Goal: Transaction & Acquisition: Purchase product/service

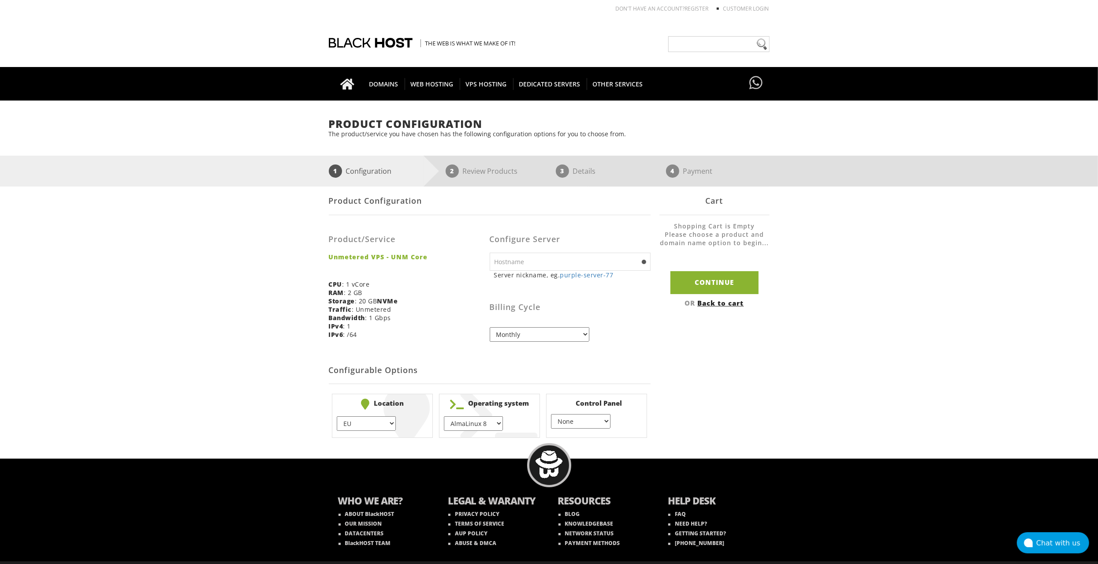
drag, startPoint x: 0, startPoint y: 0, endPoint x: 558, endPoint y: 262, distance: 616.8
click at [558, 262] on input "text" at bounding box center [570, 262] width 161 height 18
click at [513, 335] on select "Monthly Quarterly (Save: ~5%) Semi-Annually (Save: ~10%) Annually (Save: ~15%) …" at bounding box center [540, 334] width 100 height 15
click at [490, 327] on select "Monthly Quarterly (Save: ~5%) Semi-Annually (Save: ~10%) Annually (Save: ~15%) …" at bounding box center [540, 334] width 100 height 15
click at [378, 423] on select "EU } USA } London } Amsterdam } Vienna } Chicago }" at bounding box center [366, 423] width 59 height 15
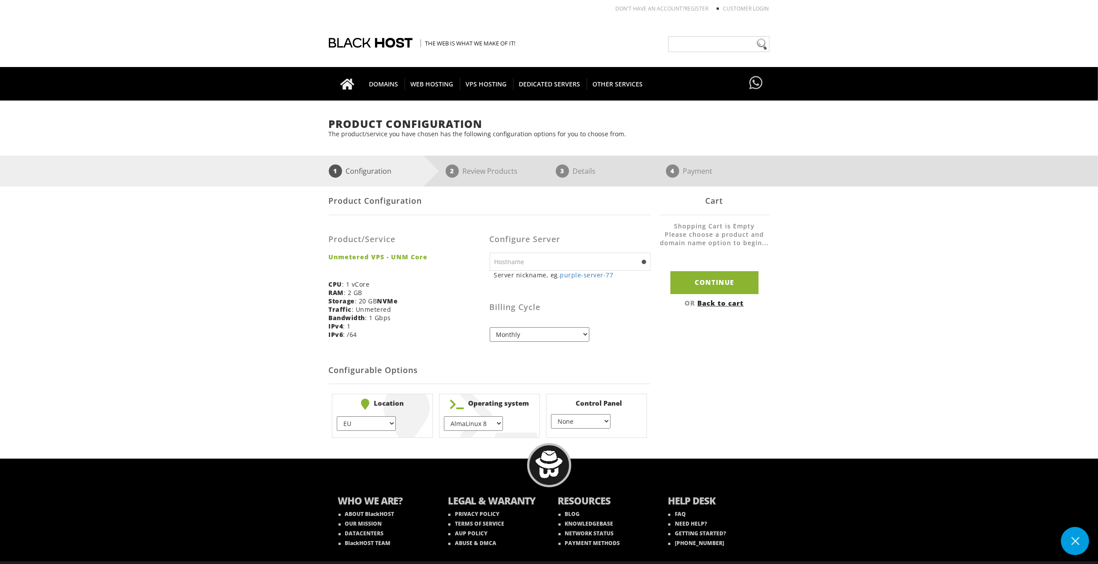
select select "1178"
click at [337, 416] on select "EU } USA } London } Amsterdam } Vienna } Chicago }" at bounding box center [366, 423] width 59 height 15
click at [480, 424] on select "AlmaLinux 8 } AlmaLinux 9 } AlmaLinux 10 } Rocky Linux 8 } Rocky Linux 9 } Cent…" at bounding box center [473, 423] width 59 height 15
select select "1208"
click at [444, 416] on select "AlmaLinux 8 } AlmaLinux 9 } AlmaLinux 10 } Rocky Linux 8 } Rocky Linux 9 } Cent…" at bounding box center [473, 423] width 59 height 15
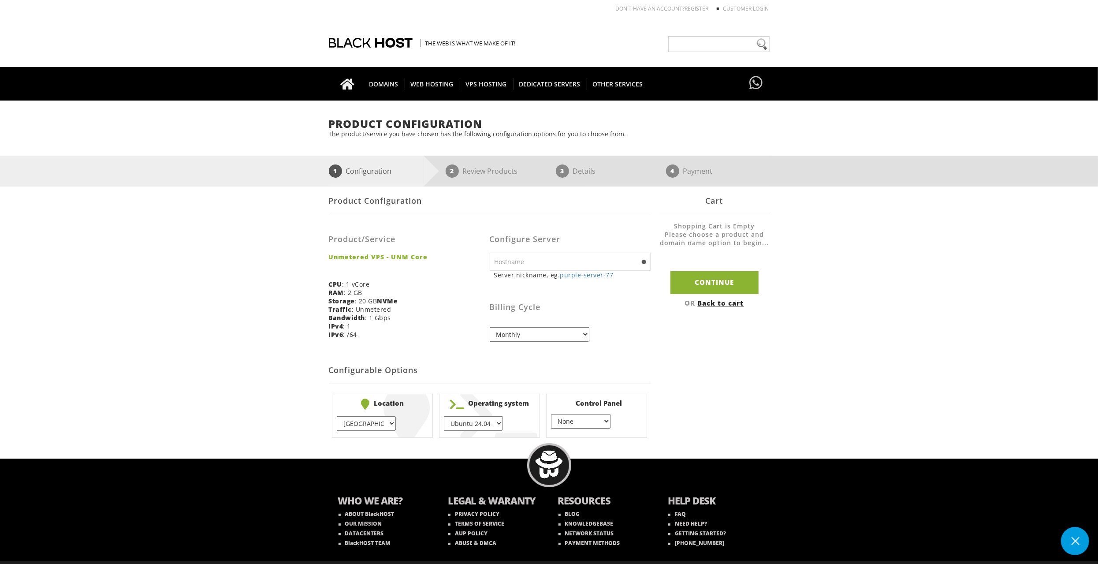
click at [597, 414] on select "None } Virtualmin } Cpanel } DirectAdmin }" at bounding box center [580, 421] width 59 height 15
click at [722, 288] on input "Continue" at bounding box center [714, 282] width 88 height 22
type input "purple-server-77"
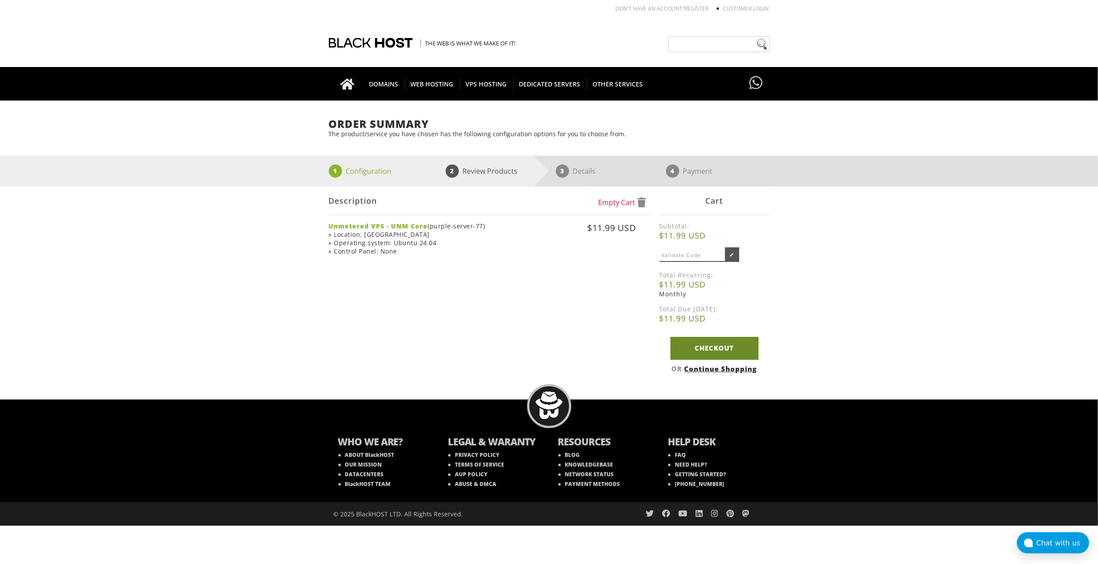
click at [729, 353] on link "Checkout" at bounding box center [714, 348] width 88 height 22
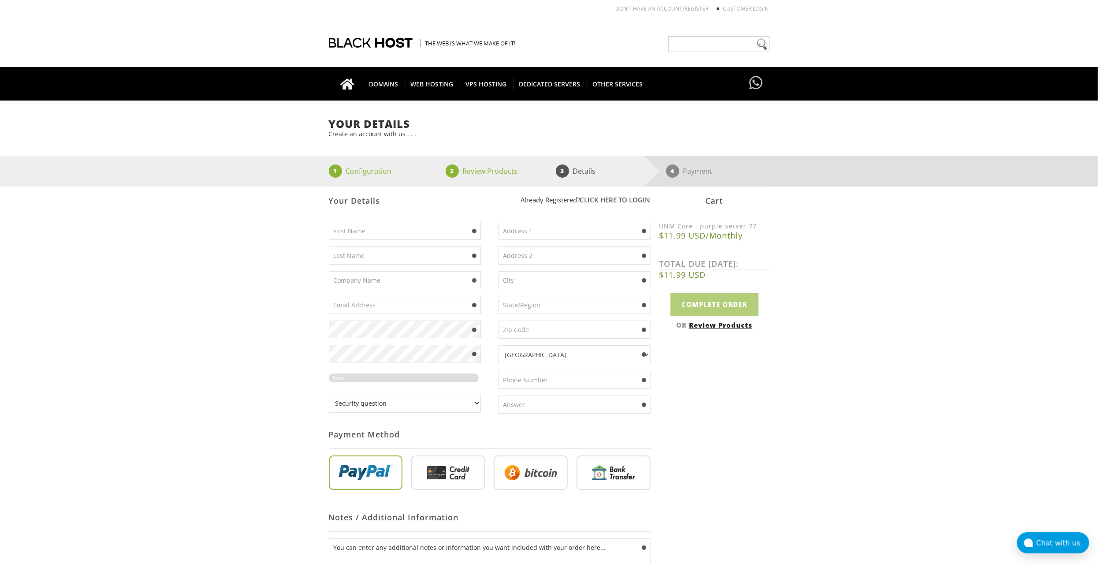
click at [415, 223] on input "text" at bounding box center [405, 231] width 152 height 18
click at [562, 355] on select "Afghanistan Aland Islands Albania Algeria American Samoa Andorra Angola Anguill…" at bounding box center [575, 354] width 152 height 19
click at [763, 428] on div "Not Yet Registered? Click here to signup... Login Login Already Registered? Cli…" at bounding box center [549, 411] width 441 height 450
click at [378, 394] on select "Security question What's your favorite color? What is the first name of the per…" at bounding box center [405, 403] width 152 height 19
click at [391, 397] on select "Security question What's your favorite color? What is the first name of the per…" at bounding box center [405, 403] width 152 height 19
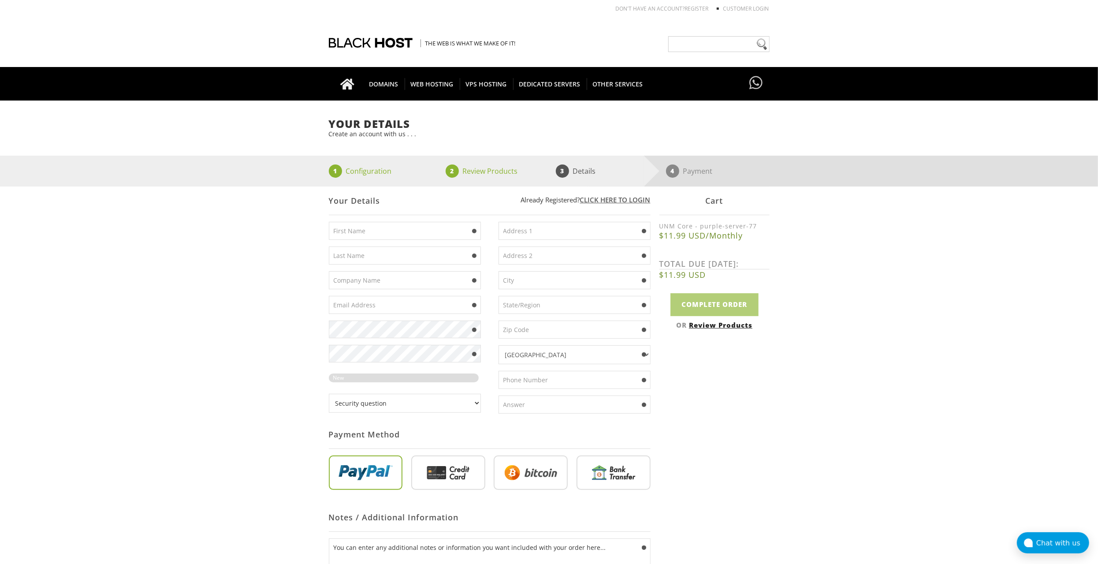
click at [370, 234] on input "text" at bounding box center [405, 231] width 152 height 18
type input "[PERSON_NAME]"
click at [416, 251] on input "text" at bounding box center [405, 255] width 152 height 18
type input "[PERSON_NAME]"
click at [378, 301] on input "text" at bounding box center [405, 305] width 152 height 18
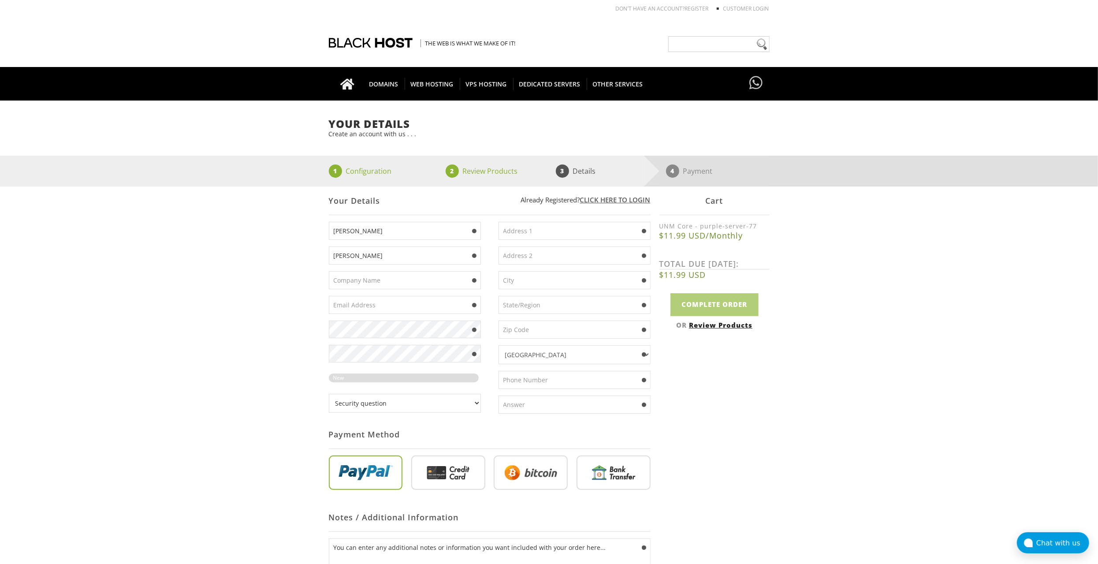
type input "[EMAIL_ADDRESS][DOMAIN_NAME]"
drag, startPoint x: 412, startPoint y: 304, endPoint x: 273, endPoint y: 306, distance: 138.9
click at [273, 306] on div "Your Details Create an account with us . . . 1 Configuration 2 Review Products …" at bounding box center [549, 377] width 1098 height 519
click at [208, 260] on div "Your Details Create an account with us . . . 1 Configuration 2 Review Products …" at bounding box center [549, 377] width 1098 height 519
drag, startPoint x: 406, startPoint y: 305, endPoint x: 301, endPoint y: 309, distance: 105.9
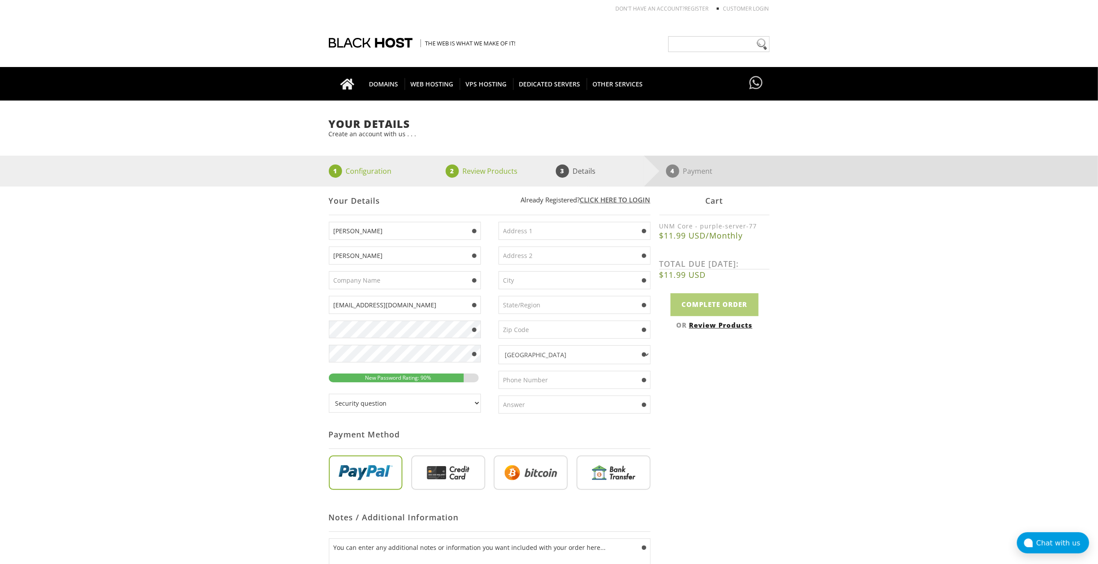
click at [301, 309] on div "Your Details Create an account with us . . . 1 Configuration 2 Review Products …" at bounding box center [549, 377] width 1098 height 519
click at [203, 255] on div "Your Details Create an account with us . . . 1 Configuration 2 Review Products …" at bounding box center [549, 377] width 1098 height 519
click at [393, 402] on select "Security question What's your favorite color? What is the first name of the per…" at bounding box center [405, 403] width 152 height 19
click at [737, 419] on div "Not Yet Registered? Click here to signup... Login Login Already Registered? Cli…" at bounding box center [549, 411] width 441 height 450
click at [398, 404] on select "Security question What's your favorite color? What is the first name of the per…" at bounding box center [405, 403] width 152 height 19
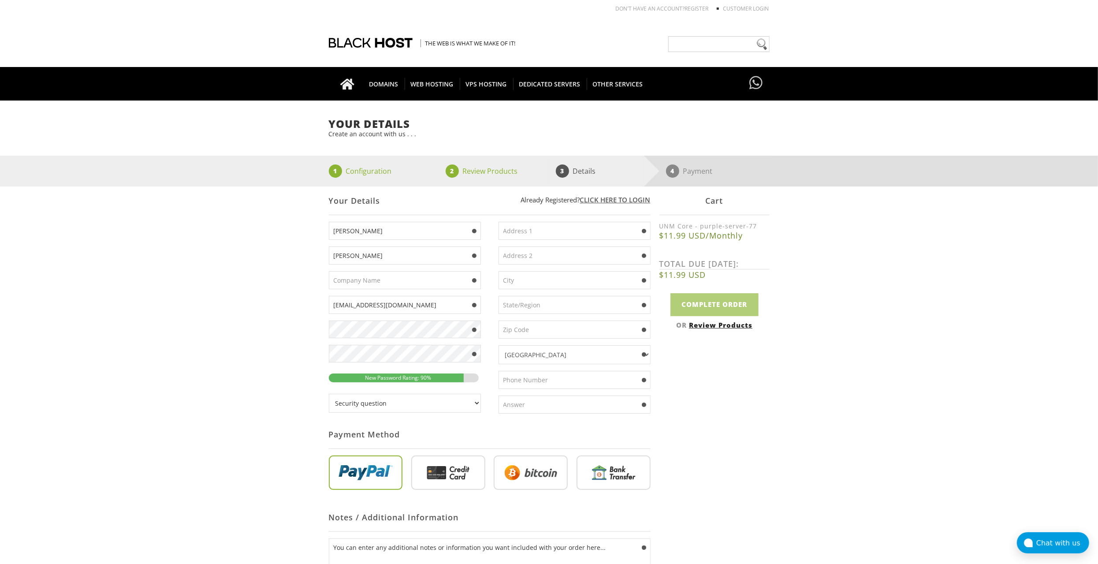
click at [329, 394] on select "Security question What's your favorite color? What is the first name of the per…" at bounding box center [405, 403] width 152 height 19
click at [511, 398] on input "text" at bounding box center [575, 404] width 152 height 18
click at [408, 403] on select "Security question What's your favorite color? What is the first name of the per…" at bounding box center [405, 403] width 152 height 19
click at [329, 394] on select "Security question What's your favorite color? What is the first name of the per…" at bounding box center [405, 403] width 152 height 19
click at [400, 399] on select "Security question What's your favorite color? What is the first name of the per…" at bounding box center [405, 403] width 152 height 19
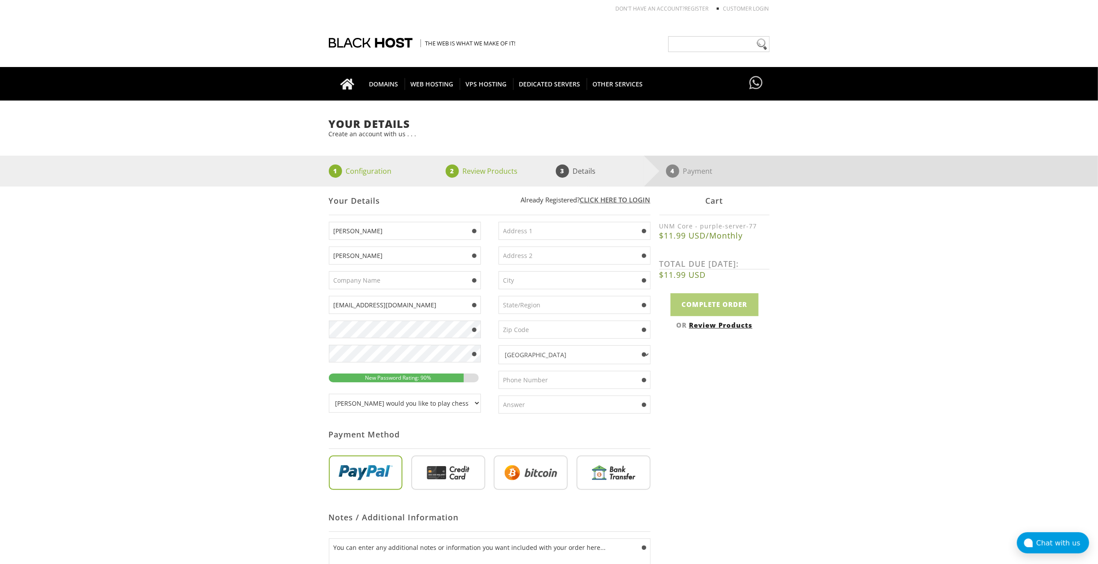
click at [329, 394] on select "Security question What's your favorite color? What is the first name of the per…" at bounding box center [405, 403] width 152 height 19
click at [446, 403] on select "Security question What's your favorite color? What is the first name of the per…" at bounding box center [405, 403] width 152 height 19
click at [508, 405] on input "text" at bounding box center [575, 404] width 152 height 18
click at [432, 402] on select "Security question What's your favorite color? What is the first name of the per…" at bounding box center [405, 403] width 152 height 19
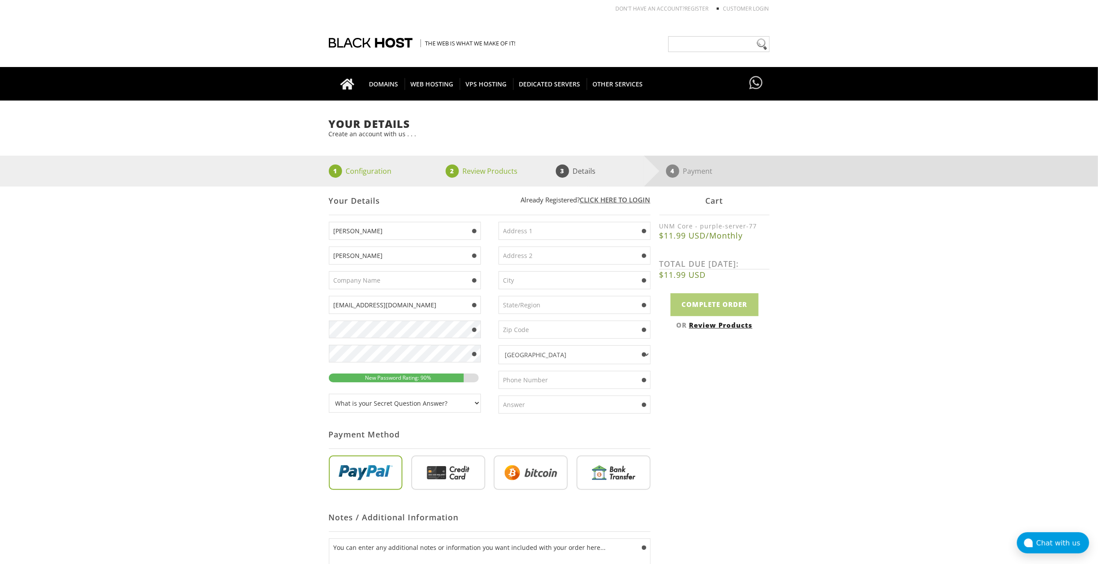
select select "0"
click at [329, 394] on select "Security question What's your favorite color? What is the first name of the per…" at bounding box center [405, 403] width 152 height 19
click at [390, 276] on input "text" at bounding box center [405, 280] width 152 height 18
click at [562, 352] on select "Afghanistan Aland Islands Albania Algeria American Samoa Andorra Angola Anguill…" at bounding box center [575, 354] width 152 height 19
click at [557, 355] on select "Afghanistan Aland Islands Albania Algeria American Samoa Andorra Angola Anguill…" at bounding box center [575, 354] width 152 height 19
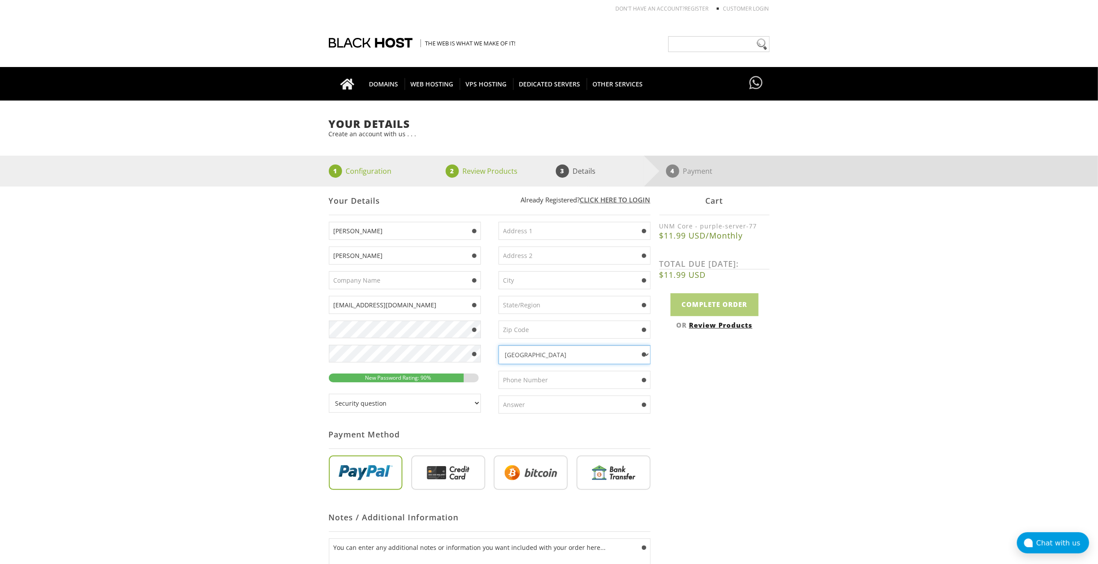
click at [551, 355] on select "Afghanistan Aland Islands Albania Algeria American Samoa Andorra Angola Anguill…" at bounding box center [575, 354] width 152 height 19
select select "UA"
click at [499, 345] on select "Afghanistan Aland Islands Albania Algeria American Samoa Andorra Angola Anguill…" at bounding box center [575, 354] width 152 height 19
click at [542, 377] on input "text" at bounding box center [575, 380] width 152 height 18
type input "[PHONE_NUMBER]"
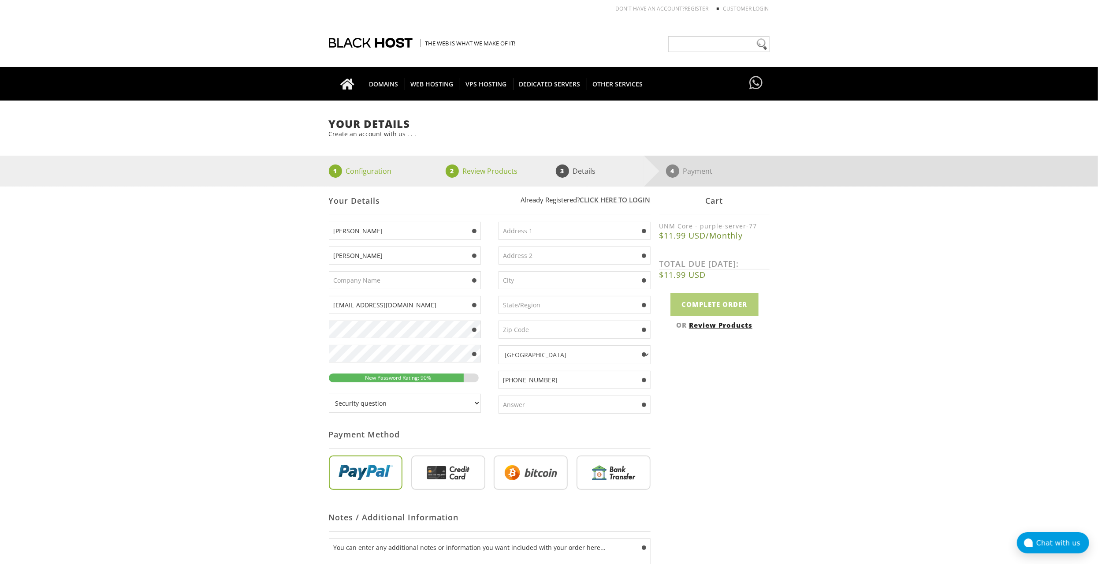
click at [743, 362] on div "Not Yet Registered? Click here to signup... Login Login Already Registered? Cli…" at bounding box center [549, 411] width 441 height 450
click at [558, 403] on input "text" at bounding box center [575, 404] width 152 height 18
type input "5"
click at [434, 398] on select "Security question What's your favorite color? What is the first name of the per…" at bounding box center [405, 403] width 152 height 19
click at [801, 426] on div "Your Details Create an account with us . . . 1 Configuration 2 Review Products …" at bounding box center [549, 377] width 1098 height 519
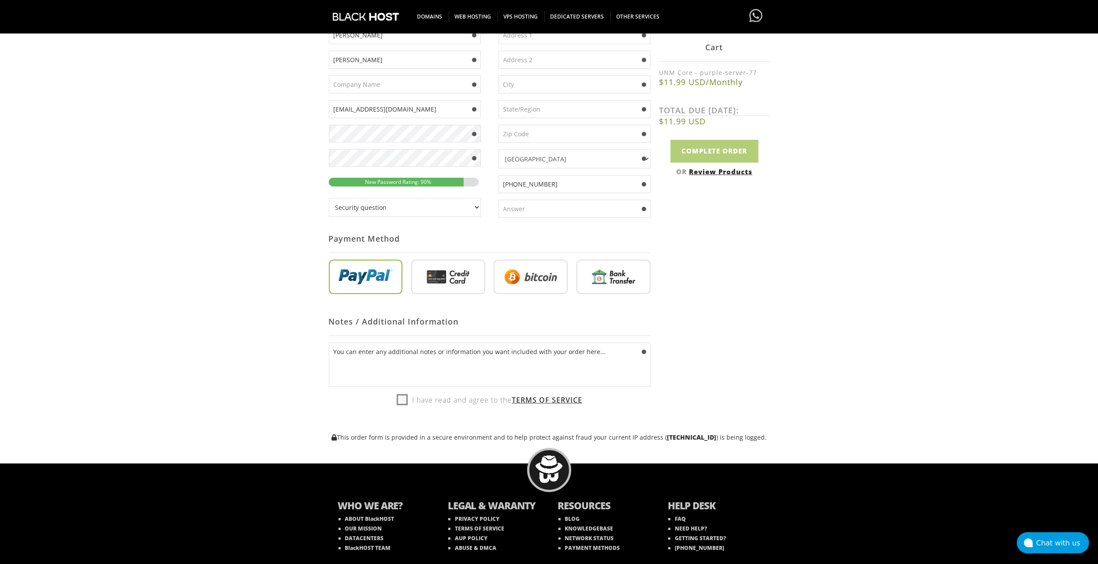
scroll to position [205, 0]
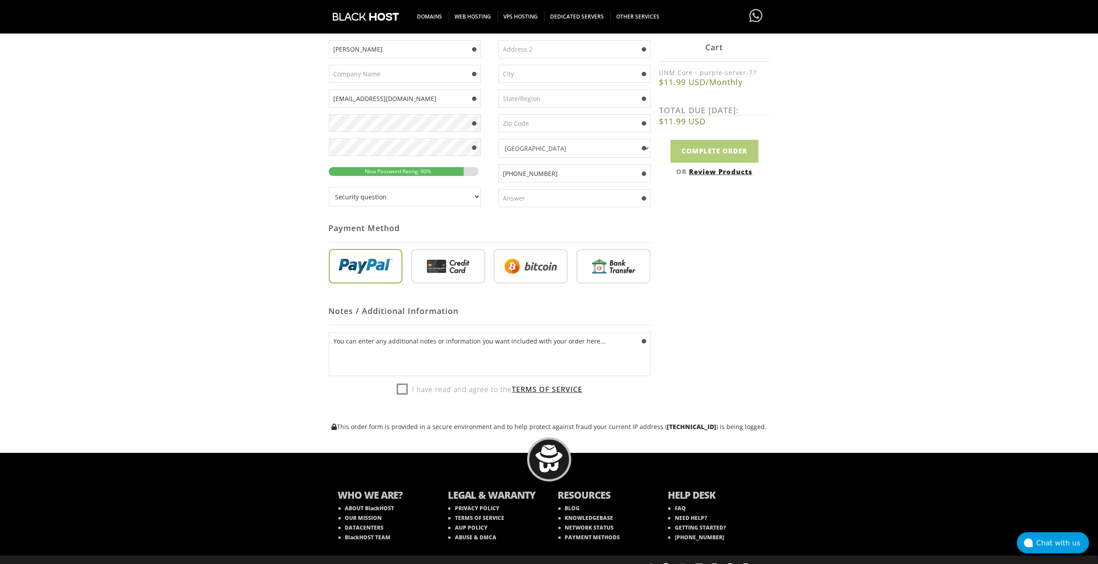
click at [534, 258] on input "radio" at bounding box center [531, 268] width 74 height 34
radio input "true"
click at [399, 385] on label "I have read and agree to the Terms of Service" at bounding box center [490, 389] width 186 height 13
checkbox input "true"
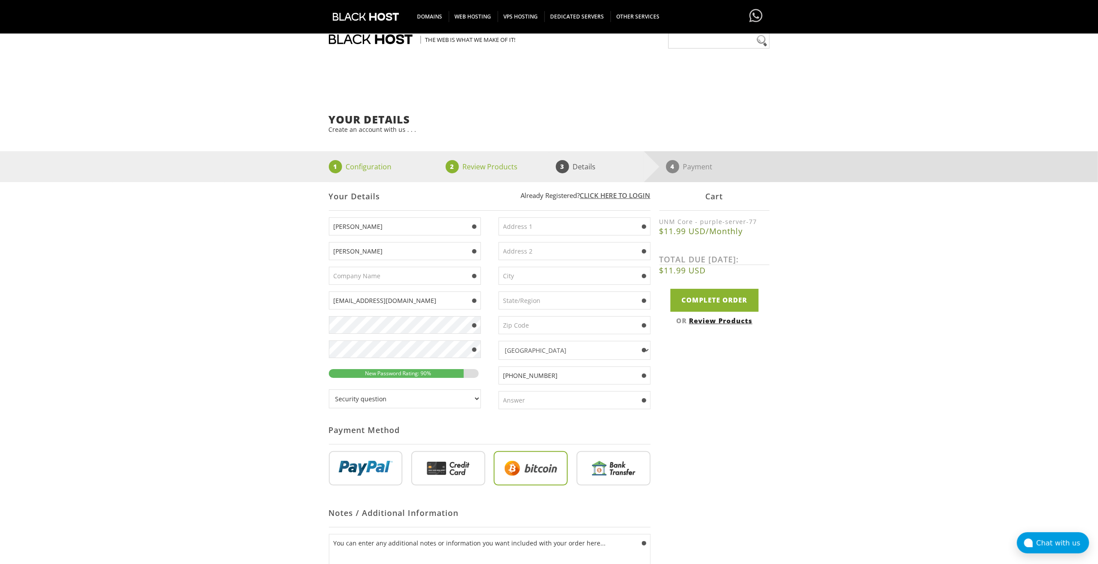
scroll to position [0, 0]
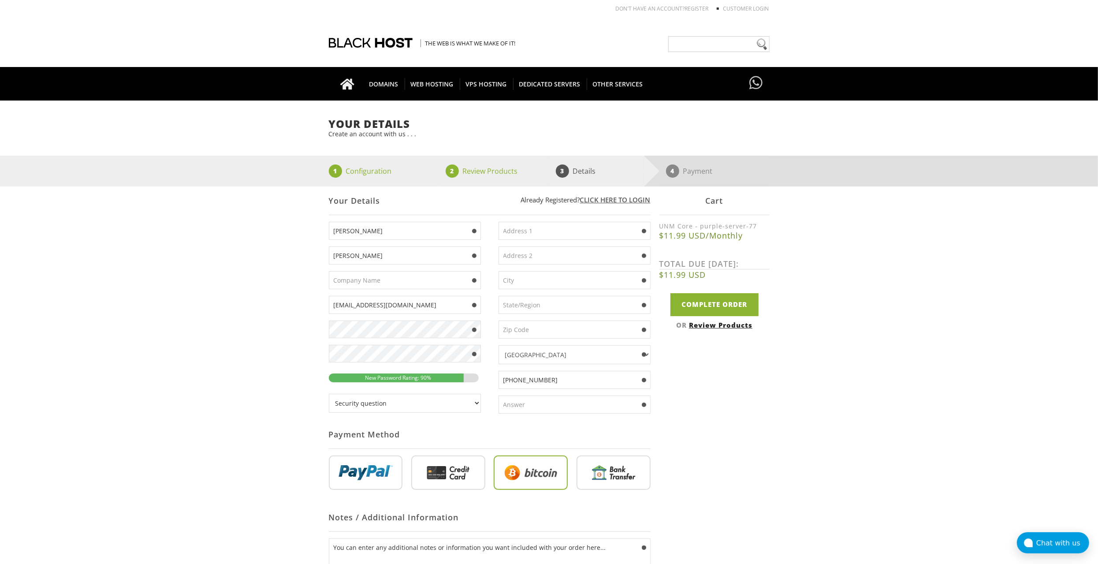
drag, startPoint x: 570, startPoint y: 379, endPoint x: 481, endPoint y: 377, distance: 89.1
click at [481, 377] on div "Sergey Danchenko kadaikann@gmail.com Chad" at bounding box center [490, 414] width 322 height 385
click at [766, 394] on div "Not Yet Registered? Click here to signup... Login Login Already Registered? Cli…" at bounding box center [549, 411] width 441 height 450
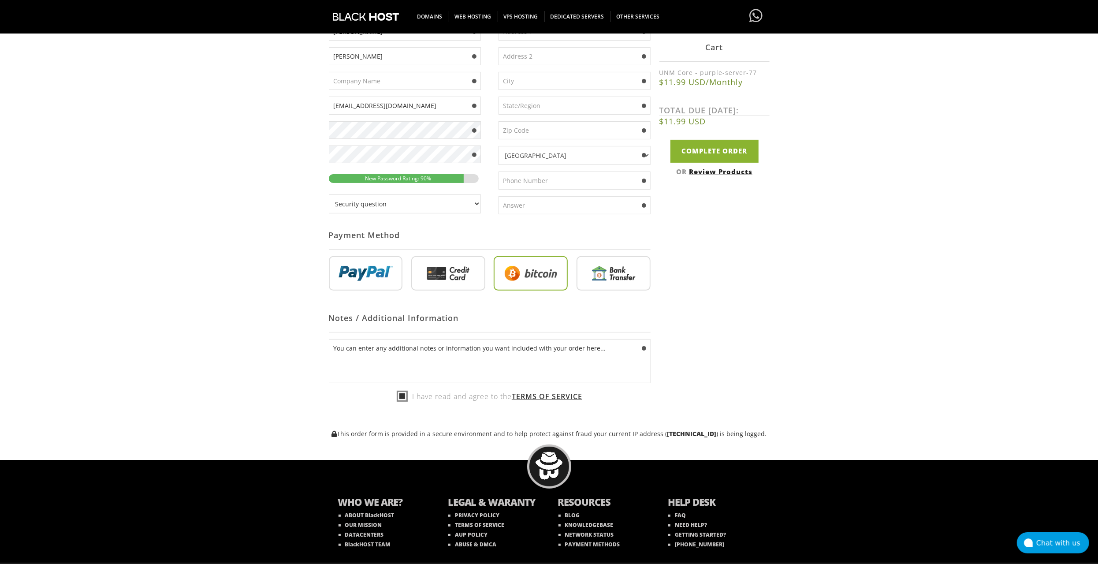
scroll to position [205, 0]
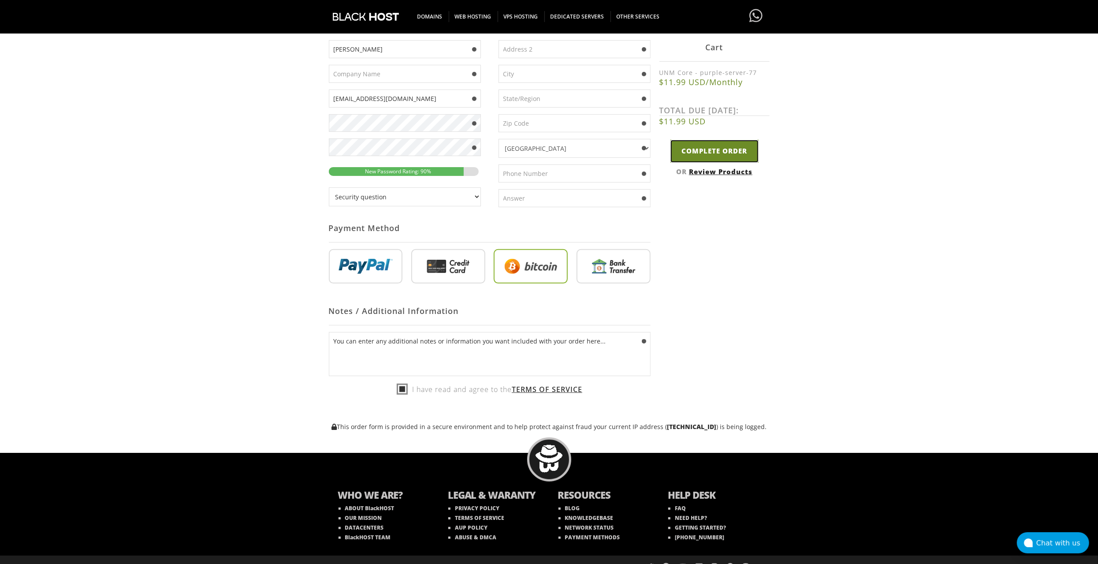
click at [731, 157] on input "Complete Order" at bounding box center [714, 151] width 88 height 22
type input "Please Wait..."
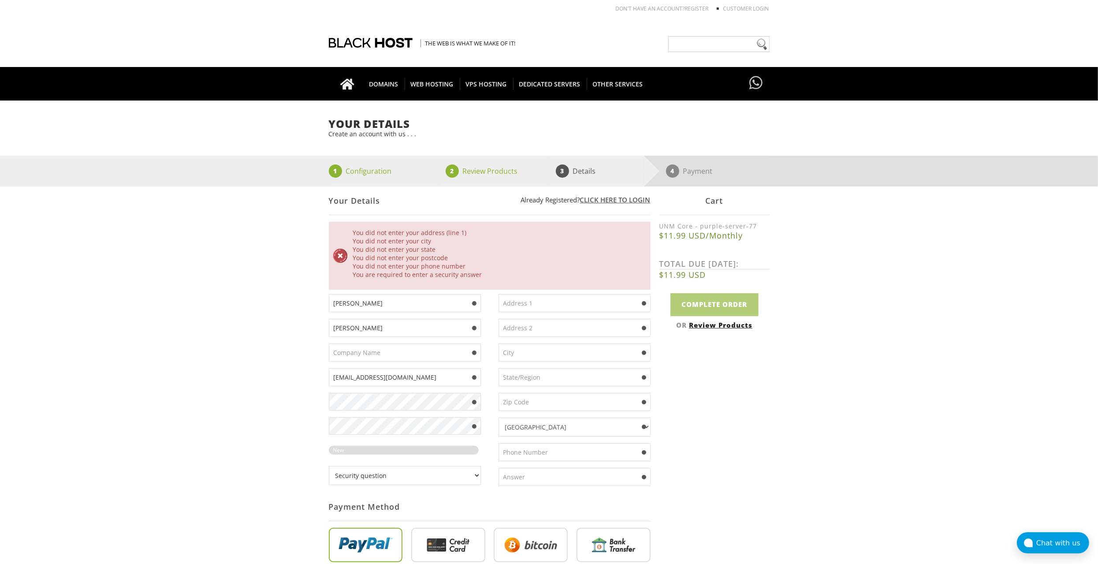
click at [520, 301] on input "text" at bounding box center [575, 303] width 152 height 18
type input "З"
click at [536, 302] on input "[GEOGRAPHIC_DATA]" at bounding box center [575, 303] width 152 height 18
type input "[GEOGRAPHIC_DATA]"
click at [542, 324] on input "text" at bounding box center [575, 328] width 152 height 18
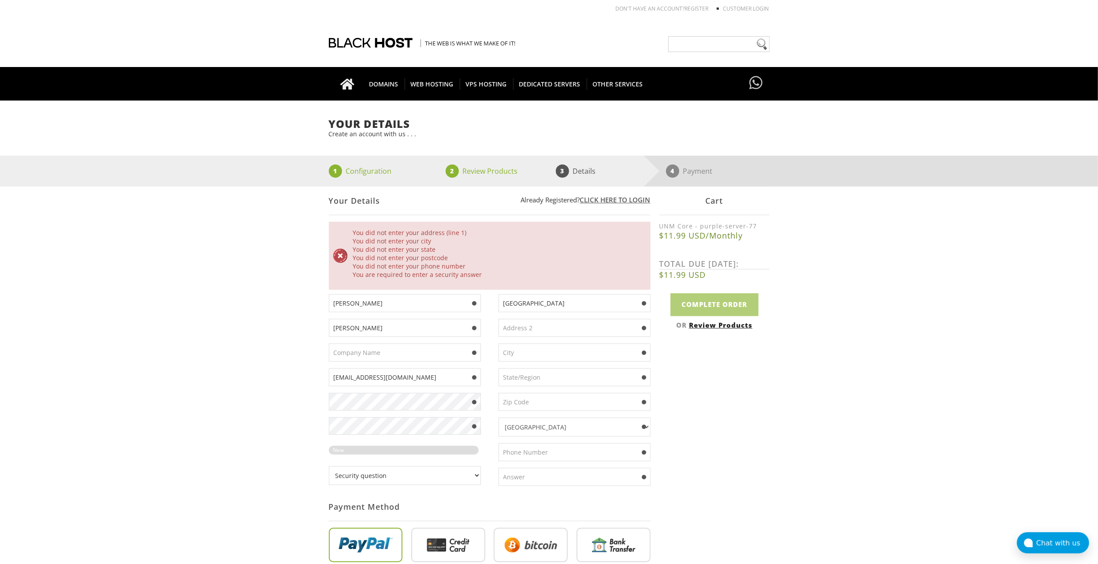
drag, startPoint x: 549, startPoint y: 303, endPoint x: 458, endPoint y: 303, distance: 90.4
click at [458, 303] on div "Sergey Danchenko kadaikann@gmail.com Chad" at bounding box center [490, 486] width 322 height 385
click at [521, 329] on input "text" at bounding box center [575, 328] width 152 height 18
paste input "[GEOGRAPHIC_DATA]"
type input "[GEOGRAPHIC_DATA]"
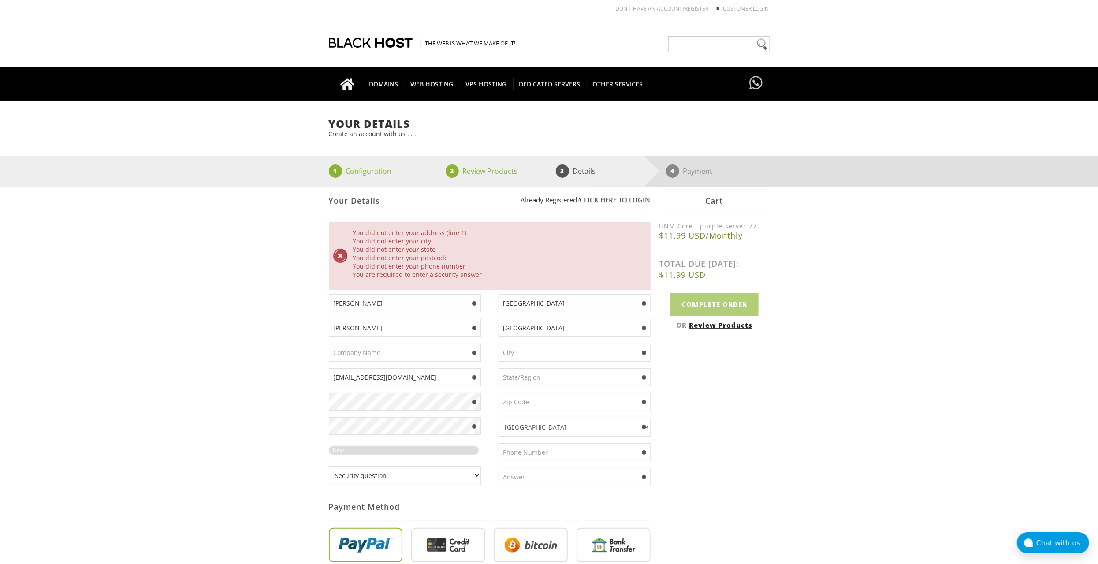
click at [515, 349] on input "text" at bounding box center [575, 352] width 152 height 18
type input "Khrakov"
click at [527, 370] on input "text" at bounding box center [575, 377] width 152 height 18
type input "[GEOGRAPHIC_DATA] region"
drag, startPoint x: 562, startPoint y: 374, endPoint x: 478, endPoint y: 374, distance: 84.2
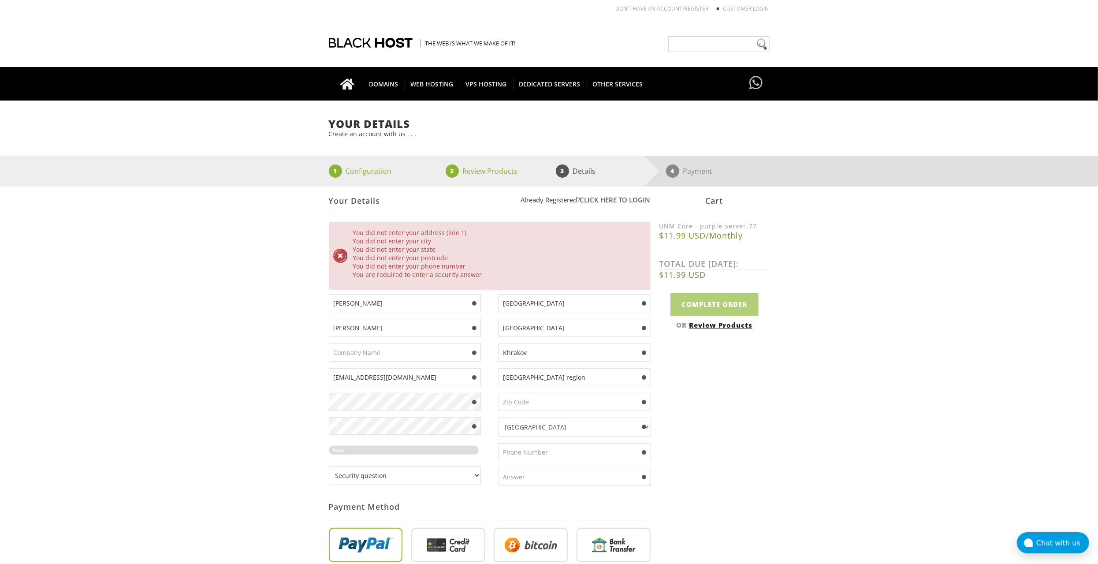
click at [478, 374] on div "Sergey Danchenko kadaikann@gmail.com Chad" at bounding box center [490, 486] width 322 height 385
drag, startPoint x: 543, startPoint y: 325, endPoint x: 488, endPoint y: 330, distance: 55.3
click at [486, 329] on div "Sergey Danchenko kadaikann@gmail.com Chad" at bounding box center [490, 486] width 322 height 385
paste input "[GEOGRAPHIC_DATA] region"
type input "[GEOGRAPHIC_DATA] region"
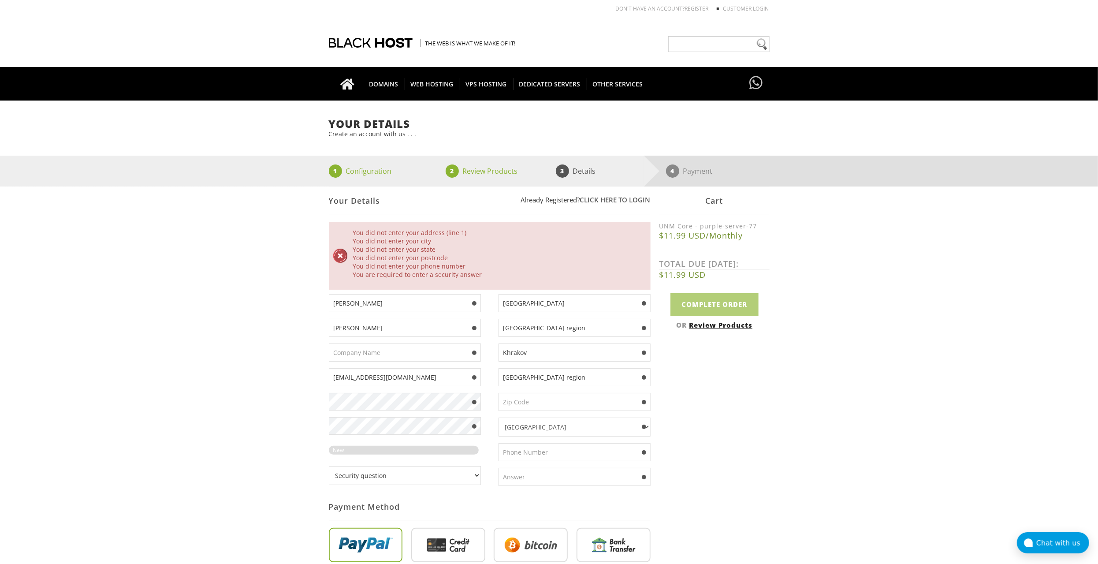
drag, startPoint x: 545, startPoint y: 353, endPoint x: 479, endPoint y: 352, distance: 66.1
click at [479, 352] on div "Sergey Danchenko kadaikann@gmail.com Chad" at bounding box center [490, 486] width 322 height 385
click at [531, 399] on input "text" at bounding box center [575, 402] width 152 height 18
paste input "20-001"
type input "20-001"
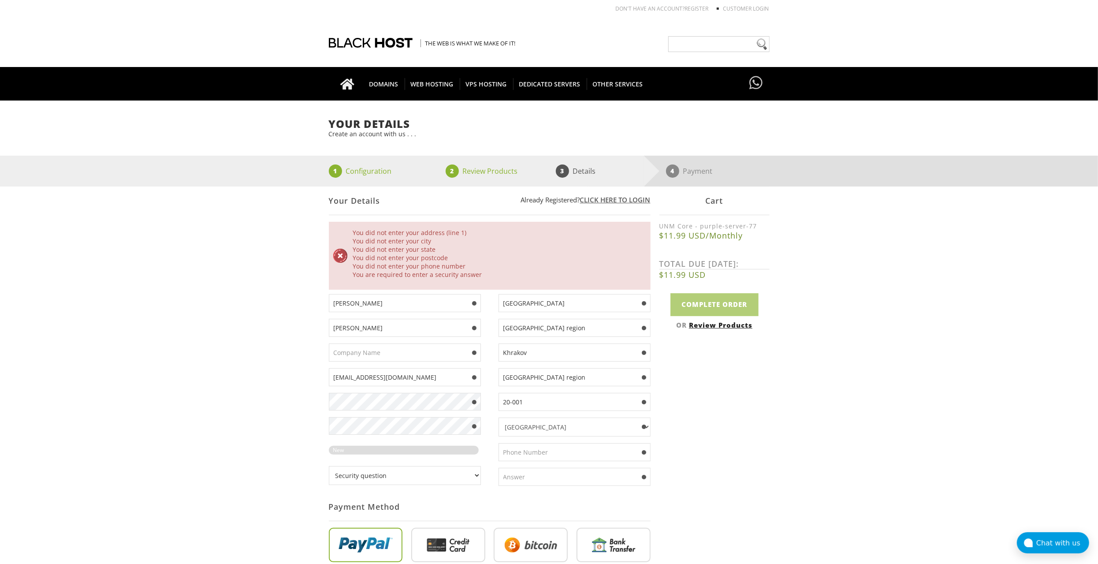
click at [712, 410] on div "Not Yet Registered? Click here to signup... Login Login Already Registered? Cli…" at bounding box center [549, 447] width 441 height 522
click at [565, 443] on input "text" at bounding box center [575, 452] width 152 height 18
type input "+380997648933"
click at [778, 442] on div "Your Details Create an account with us . . . 1 Configuration 2 Review Products …" at bounding box center [549, 413] width 1098 height 591
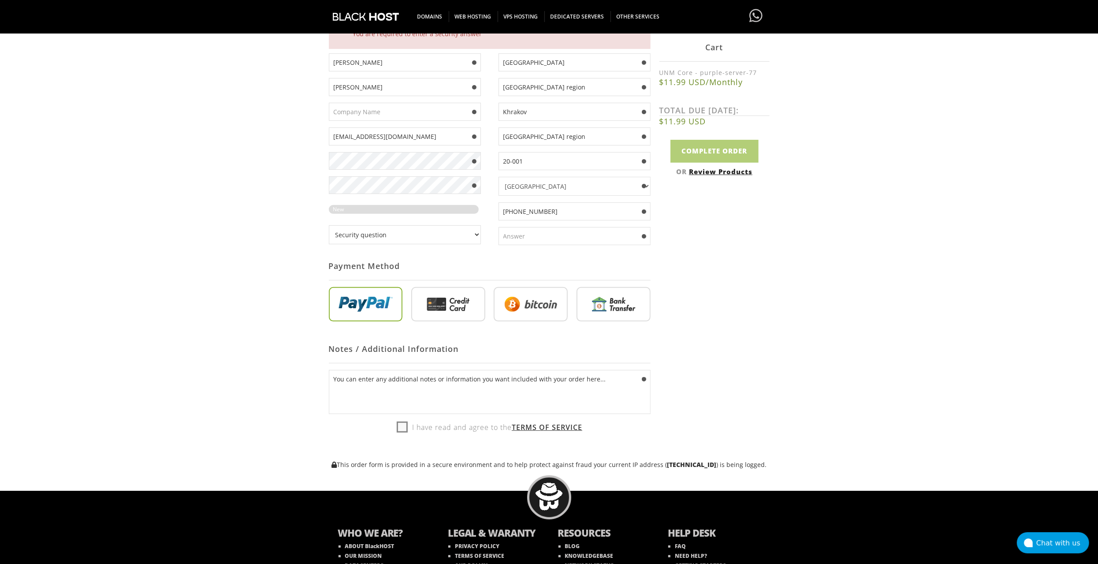
scroll to position [288, 0]
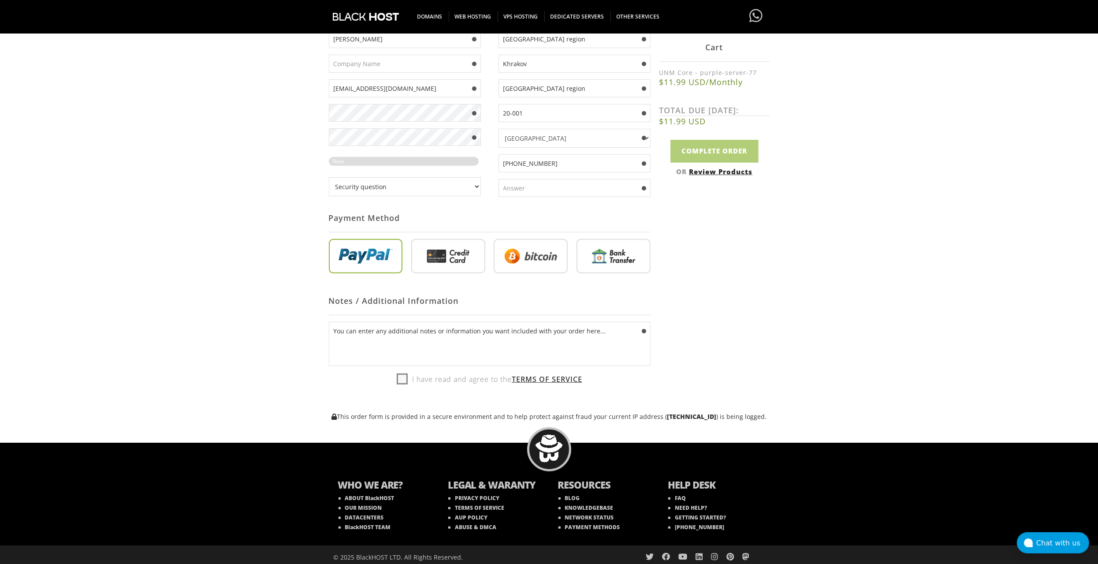
click at [399, 375] on label "I have read and agree to the Terms of Service" at bounding box center [490, 378] width 186 height 13
checkbox input "true"
click at [536, 250] on input "radio" at bounding box center [531, 258] width 74 height 34
click at [523, 256] on input "radio" at bounding box center [531, 258] width 74 height 34
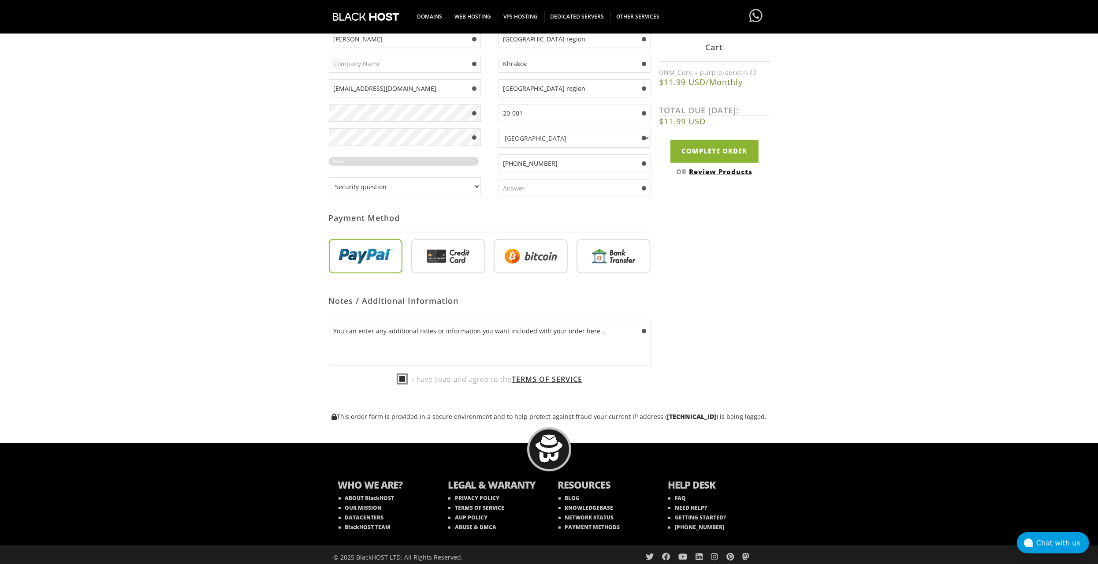
click at [521, 256] on input "radio" at bounding box center [531, 258] width 74 height 34
click at [440, 255] on input "radio" at bounding box center [448, 258] width 74 height 34
radio input "true"
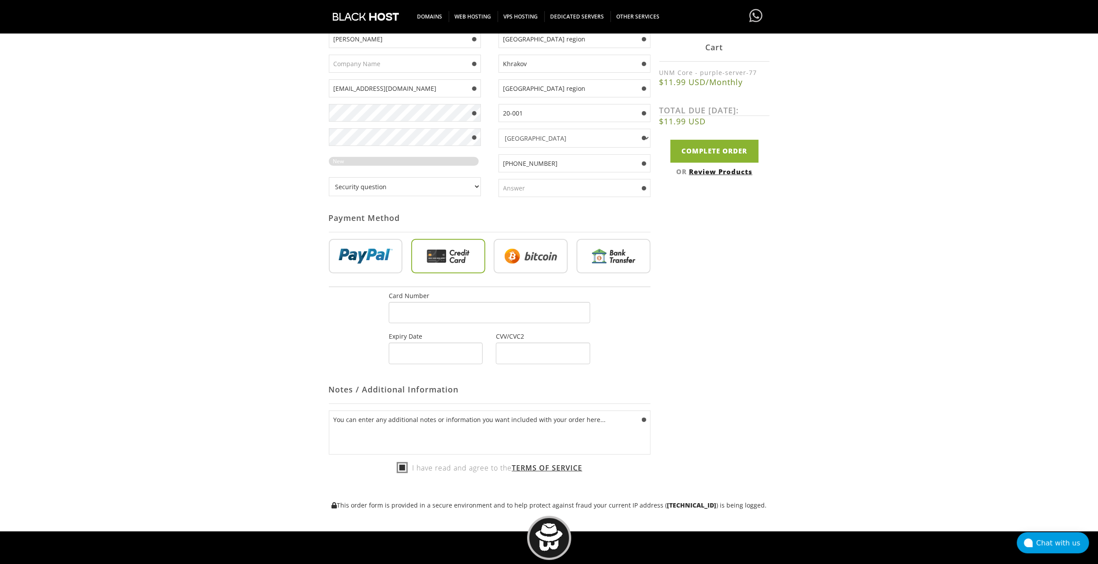
click at [532, 257] on input "radio" at bounding box center [531, 258] width 74 height 34
radio input "true"
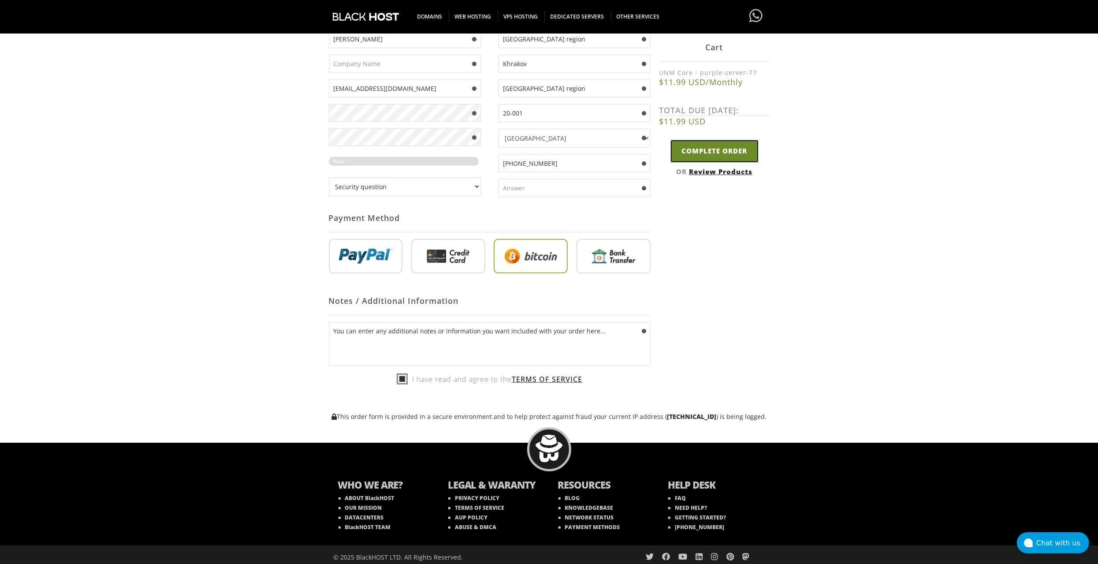
click at [731, 145] on input "Complete Order" at bounding box center [714, 151] width 88 height 22
type input "Please Wait..."
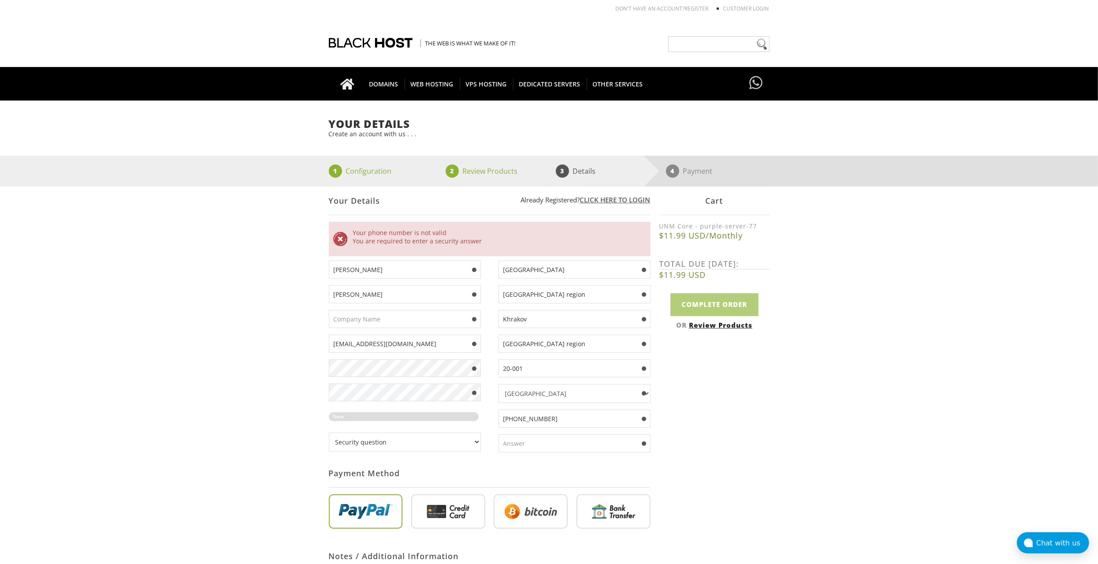
click at [441, 443] on select "Security question What's your favorite color? What is the first name of the per…" at bounding box center [405, 441] width 152 height 19
select select "5"
click at [329, 432] on select "Security question What's your favorite color? What is the first name of the per…" at bounding box center [405, 441] width 152 height 19
click at [525, 428] on div "[GEOGRAPHIC_DATA] [GEOGRAPHIC_DATA] region [GEOGRAPHIC_DATA] [GEOGRAPHIC_DATA] …" at bounding box center [570, 359] width 161 height 198
click at [525, 438] on input "text" at bounding box center [575, 443] width 152 height 18
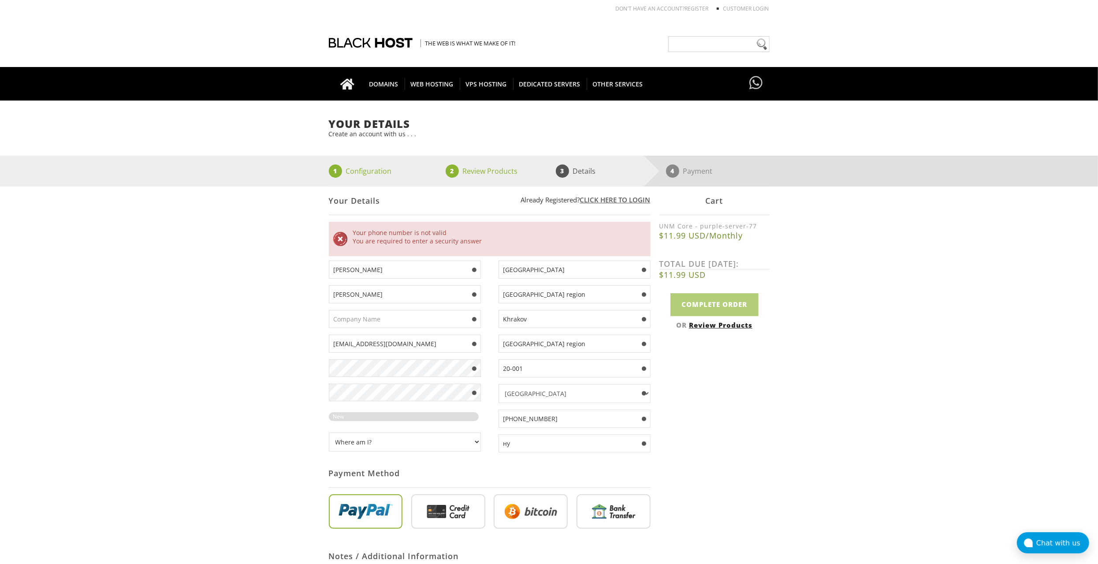
type input "н"
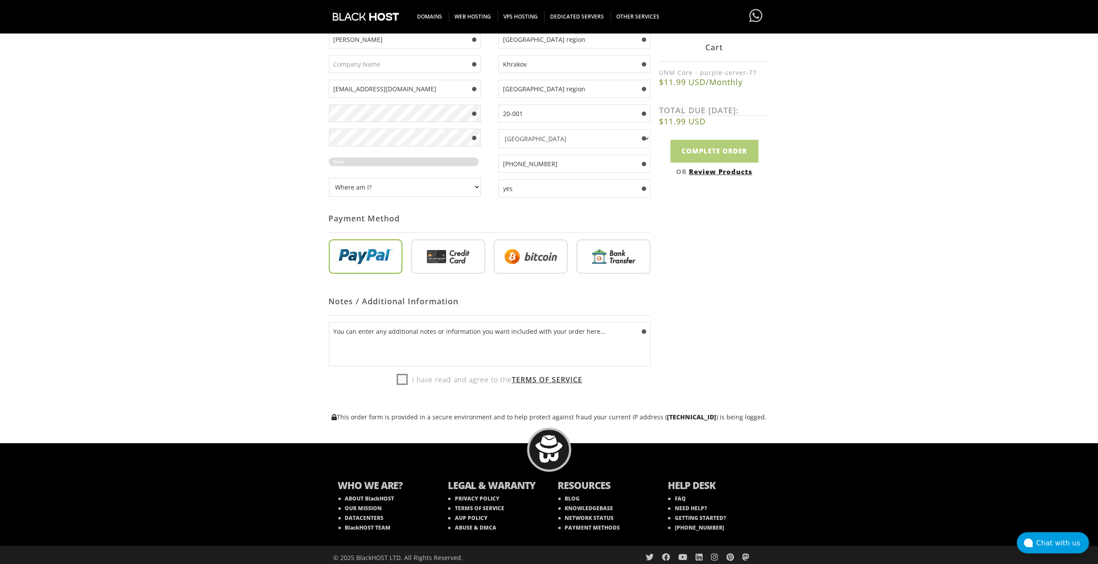
scroll to position [255, 0]
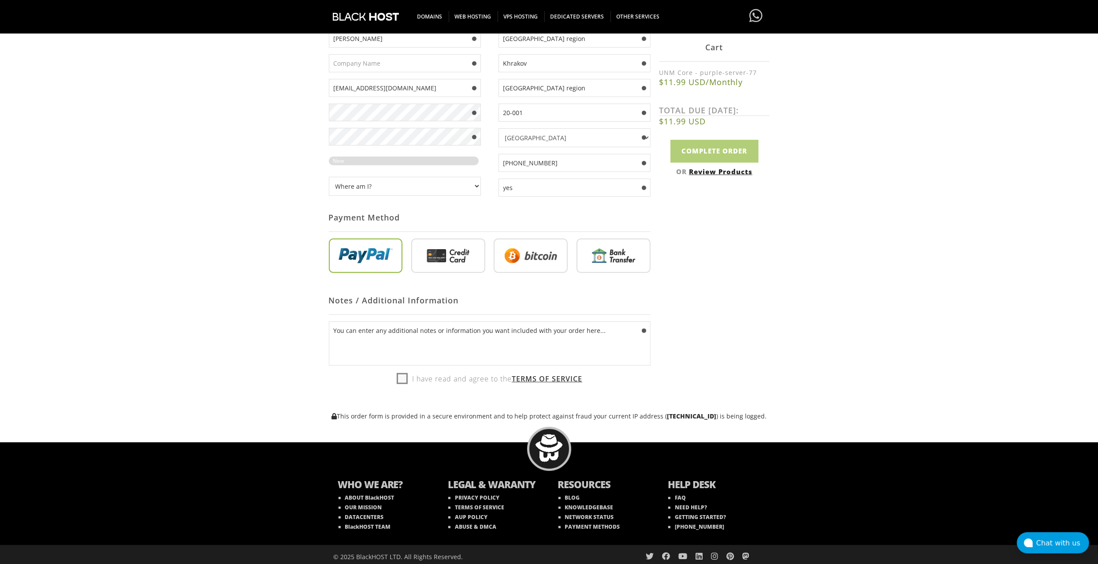
type input "yes"
click at [405, 372] on label "I have read and agree to the Terms of Service" at bounding box center [490, 378] width 186 height 13
checkbox input "true"
click at [503, 268] on input "radio" at bounding box center [531, 257] width 74 height 34
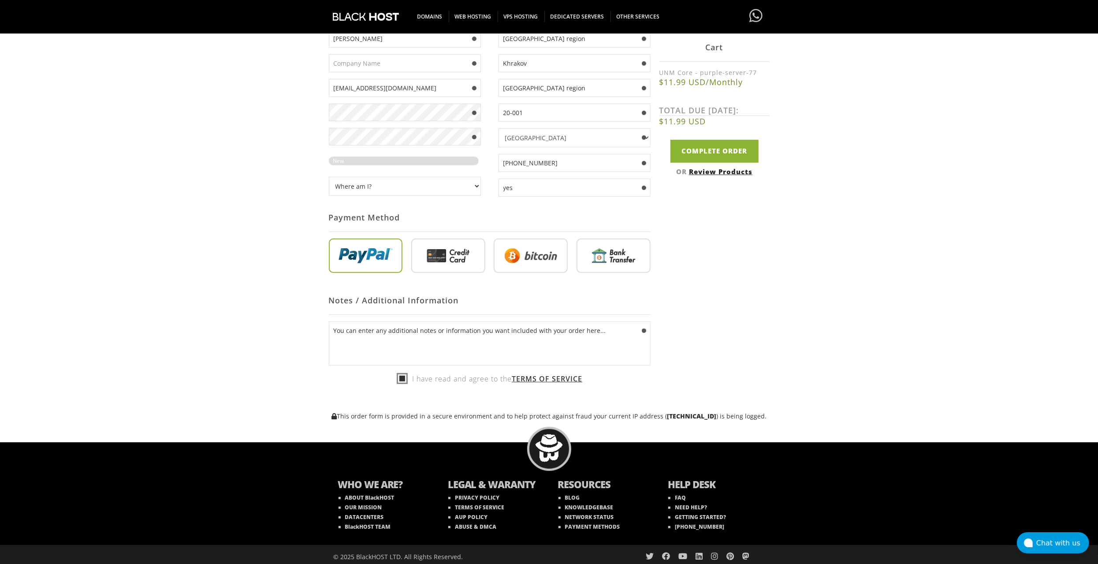
drag, startPoint x: 513, startPoint y: 263, endPoint x: 465, endPoint y: 262, distance: 48.1
click at [510, 263] on input "radio" at bounding box center [531, 257] width 74 height 34
click at [465, 262] on input "radio" at bounding box center [448, 257] width 74 height 34
radio input "true"
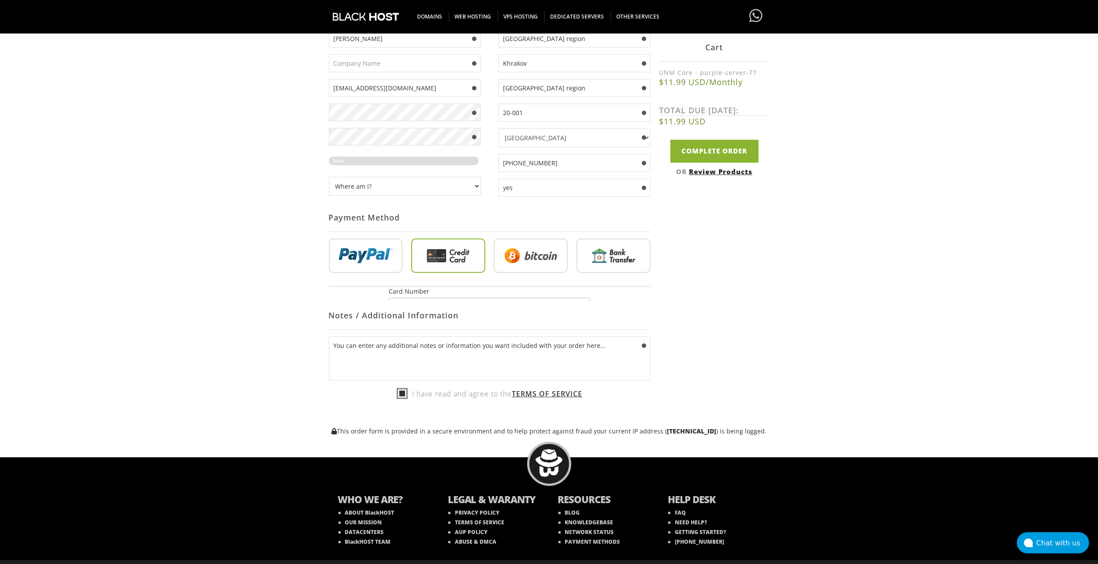
click at [515, 261] on input "radio" at bounding box center [531, 257] width 74 height 34
radio input "true"
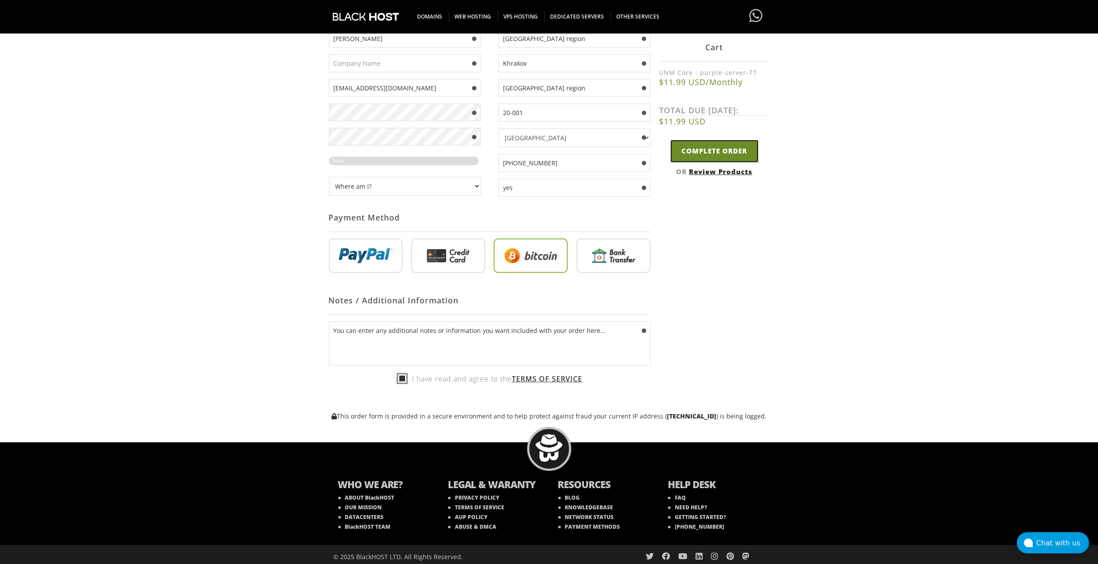
click at [733, 153] on input "Complete Order" at bounding box center [714, 151] width 88 height 22
type input "Please Wait..."
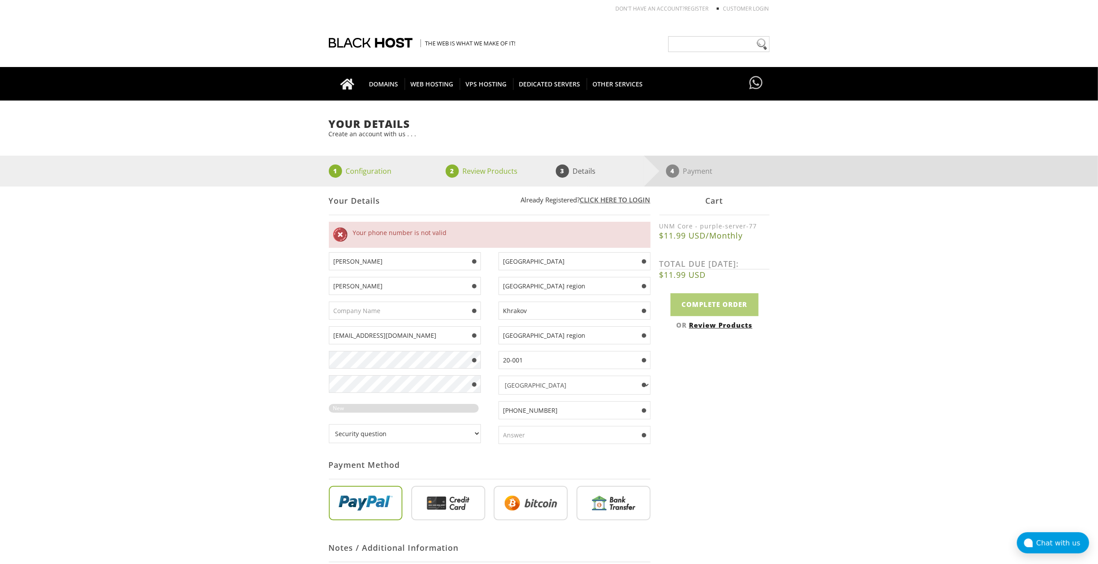
drag, startPoint x: 506, startPoint y: 405, endPoint x: 500, endPoint y: 405, distance: 5.7
click at [500, 405] on input "[PHONE_NUMBER]" at bounding box center [575, 410] width 152 height 18
type input "380997648933"
click at [735, 437] on div "Not Yet Registered? Click here to signup... Login Login Already Registered? Cli…" at bounding box center [549, 426] width 441 height 480
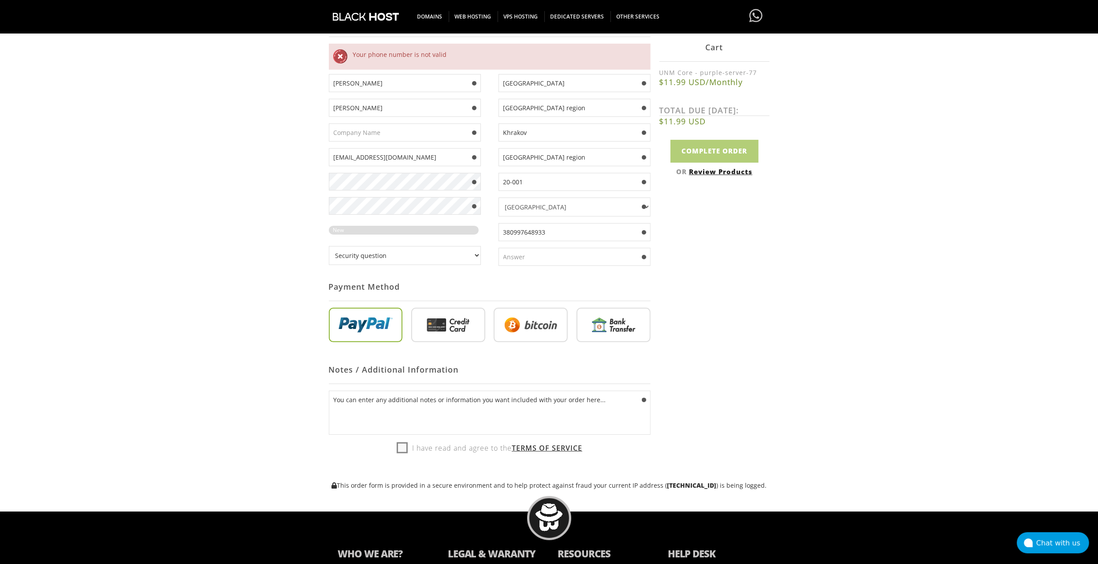
scroll to position [247, 0]
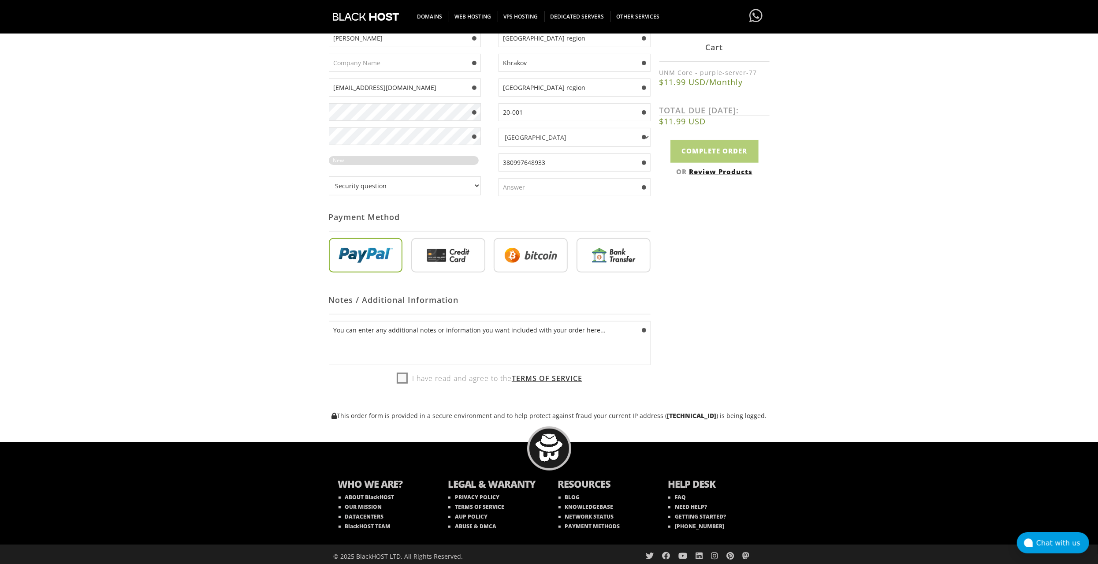
click at [403, 376] on label "I have read and agree to the Terms of Service" at bounding box center [490, 378] width 186 height 13
checkbox input "true"
click at [465, 259] on input "radio" at bounding box center [448, 257] width 74 height 34
radio input "true"
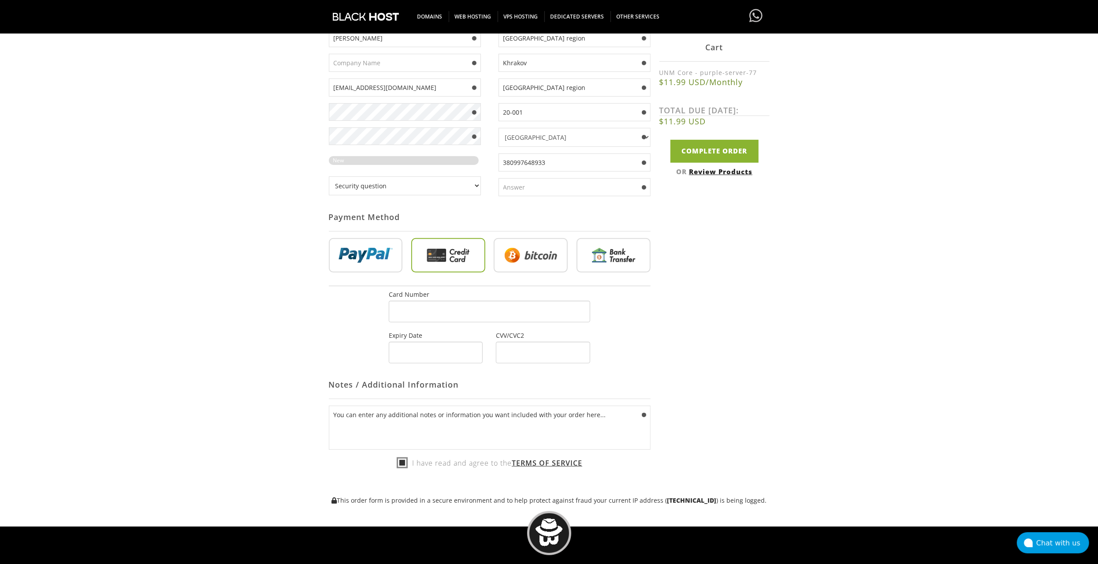
click at [524, 257] on input "radio" at bounding box center [531, 257] width 74 height 34
radio input "true"
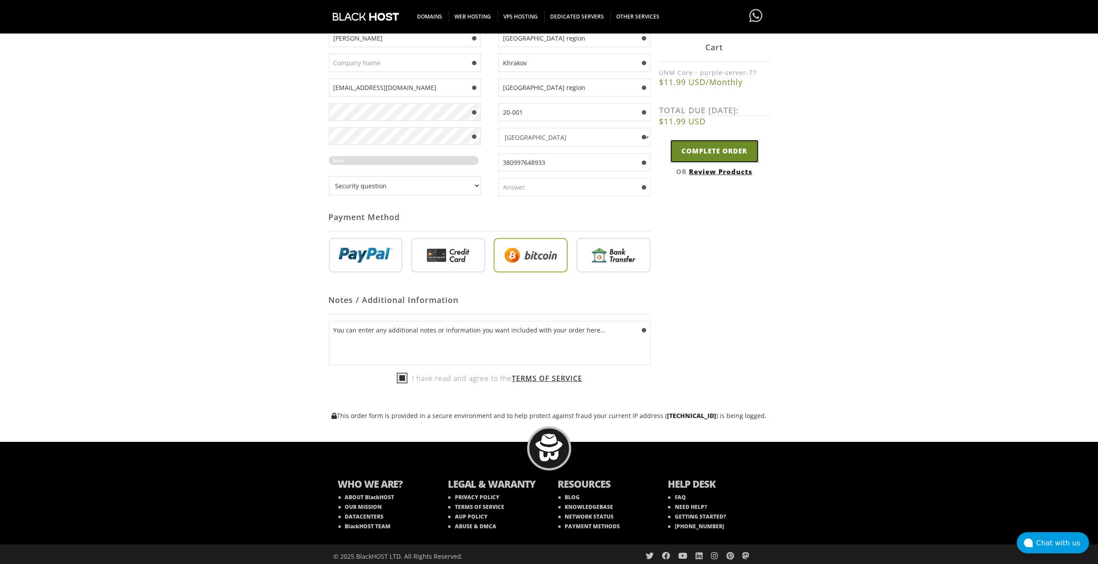
click at [737, 149] on input "Complete Order" at bounding box center [714, 151] width 88 height 22
type input "Please Wait..."
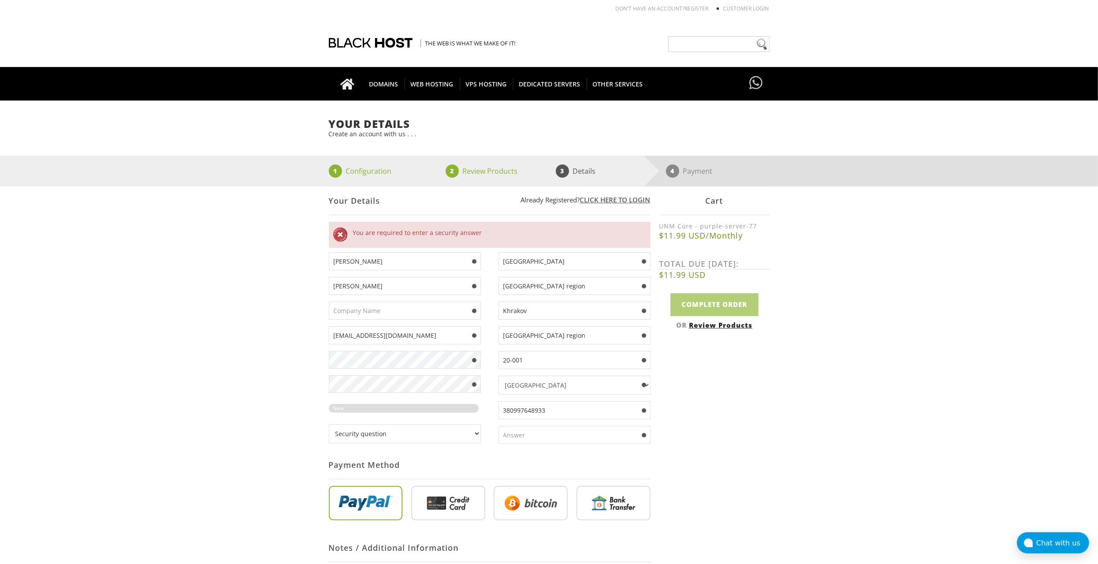
drag, startPoint x: 507, startPoint y: 407, endPoint x: 497, endPoint y: 407, distance: 10.6
click at [497, 407] on div "[GEOGRAPHIC_DATA] [GEOGRAPHIC_DATA] region [GEOGRAPHIC_DATA] [GEOGRAPHIC_DATA] …" at bounding box center [570, 351] width 161 height 198
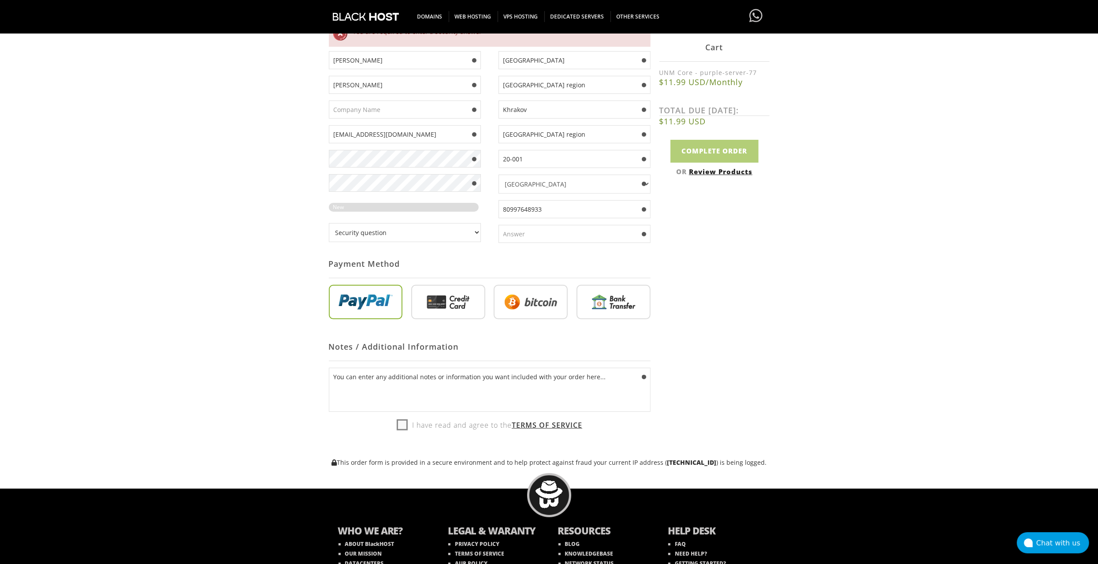
scroll to position [247, 0]
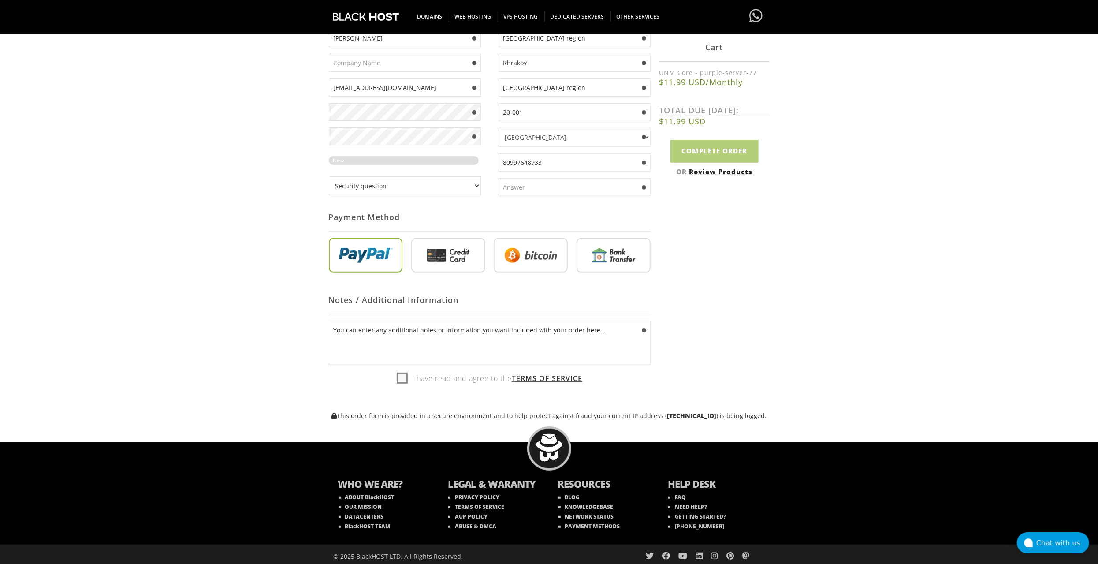
type input "80997648933"
click at [538, 244] on input "radio" at bounding box center [531, 257] width 74 height 34
drag, startPoint x: 439, startPoint y: 250, endPoint x: 447, endPoint y: 251, distance: 7.5
click at [441, 250] on input "radio" at bounding box center [448, 257] width 74 height 34
radio input "true"
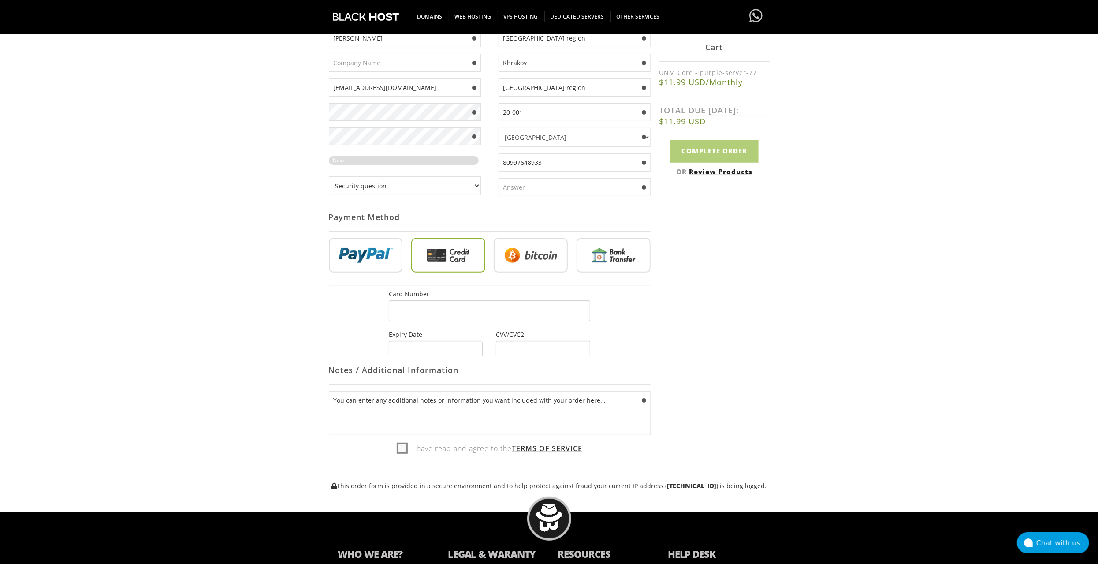
click at [541, 252] on input "radio" at bounding box center [531, 257] width 74 height 34
radio input "true"
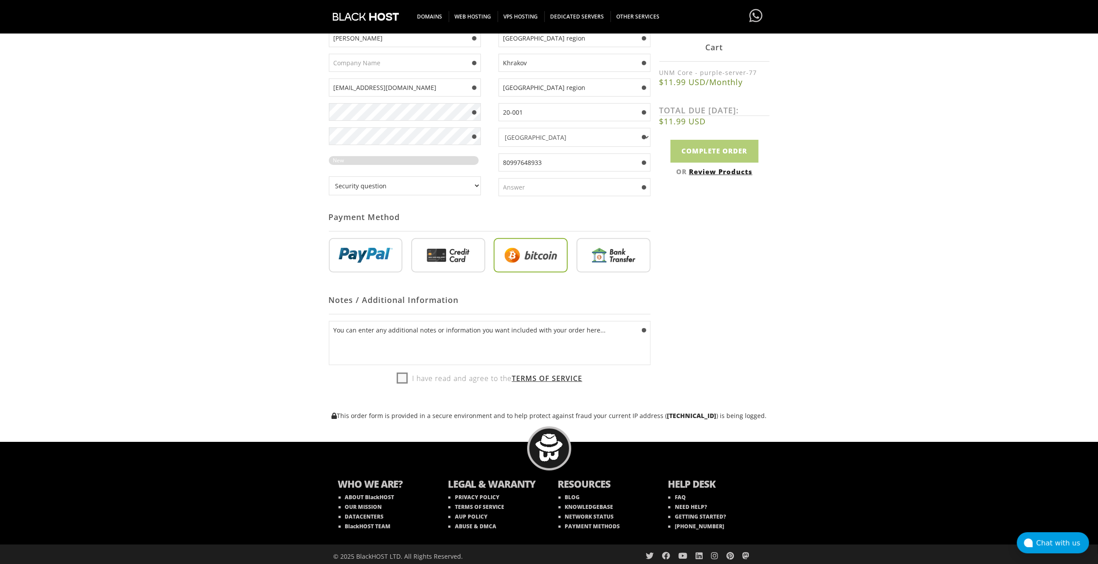
click at [397, 374] on label "I have read and agree to the Terms of Service" at bounding box center [490, 378] width 186 height 13
checkbox input "true"
click at [733, 151] on input "Complete Order" at bounding box center [714, 151] width 88 height 22
type input "Please Wait..."
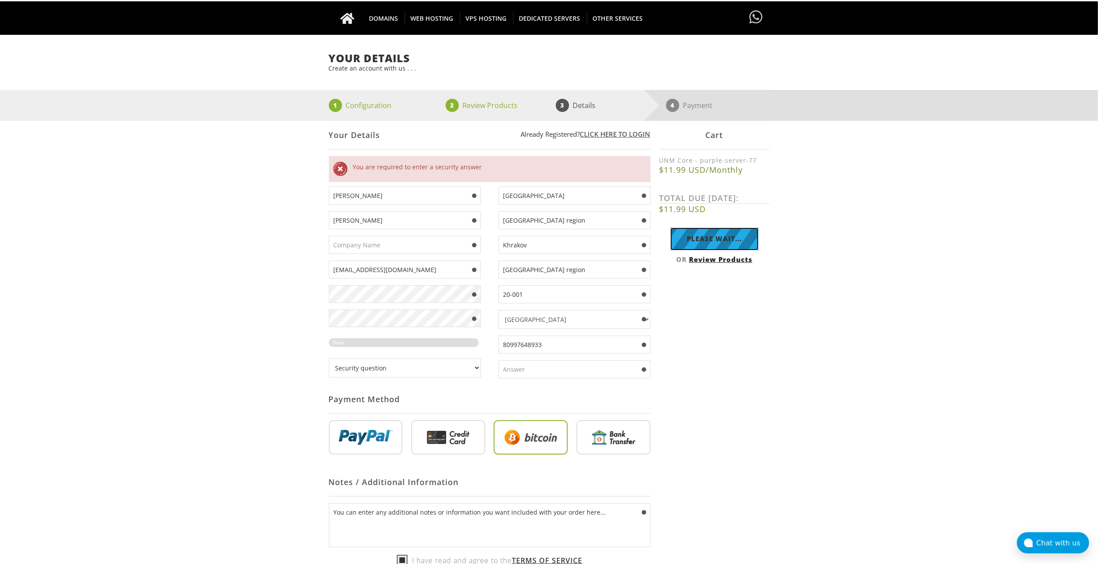
scroll to position [41, 0]
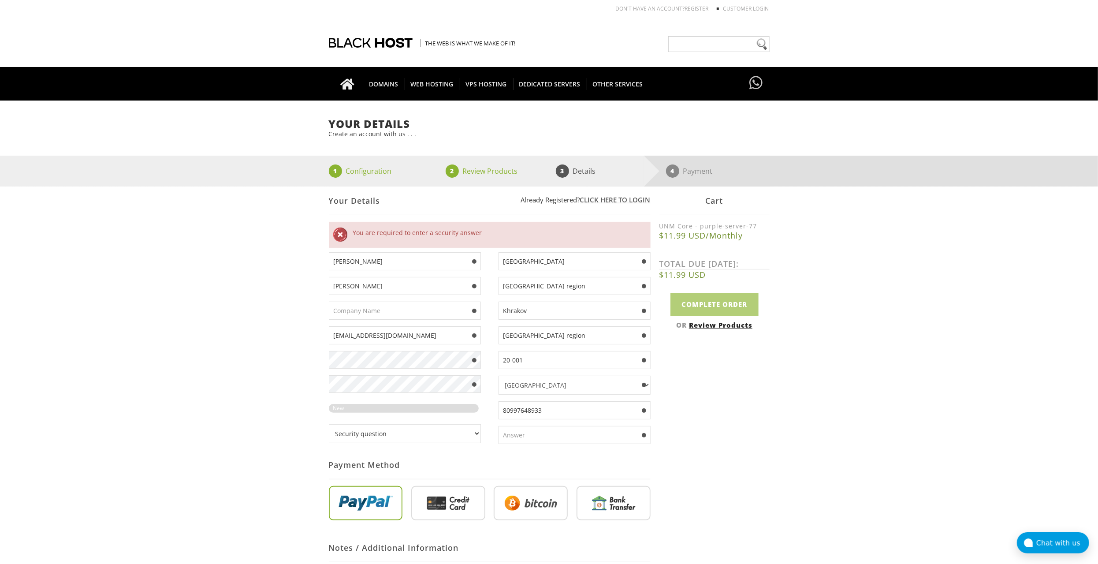
click at [502, 406] on input "80997648933" at bounding box center [575, 410] width 152 height 18
click at [557, 420] on div "Poland Kharkov region Khrakov Kharkov region 20-001 Afghanistan Aland Islands A…" at bounding box center [570, 351] width 161 height 198
click at [559, 410] on input "[PHONE_NUMBER]" at bounding box center [575, 410] width 152 height 18
type input "+3809976489333"
click at [692, 390] on div "Not Yet Registered? Click here to signup... Login Login Already Registered? Cli…" at bounding box center [549, 426] width 441 height 480
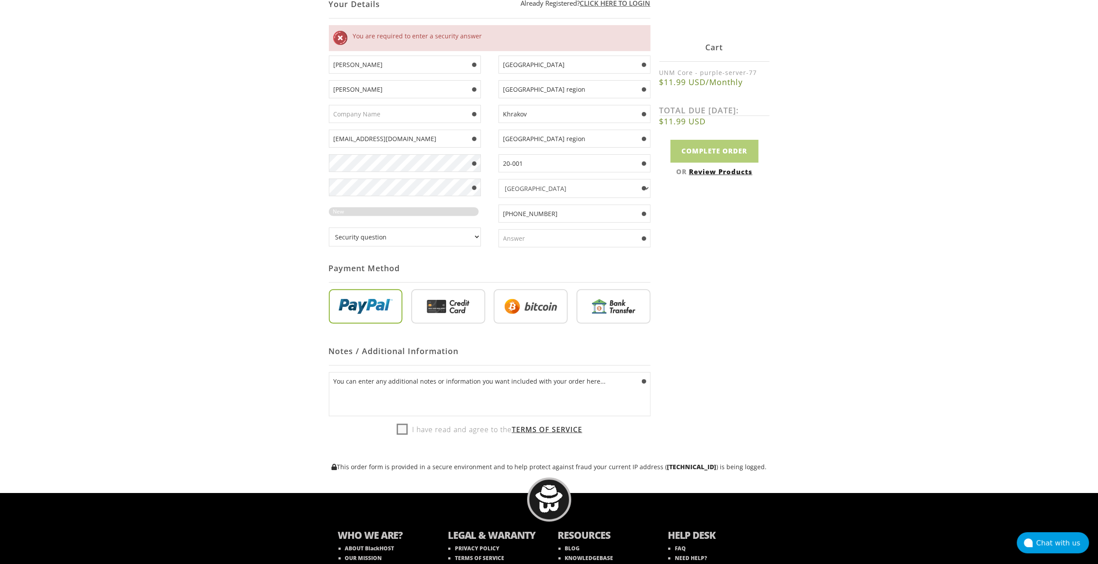
scroll to position [247, 0]
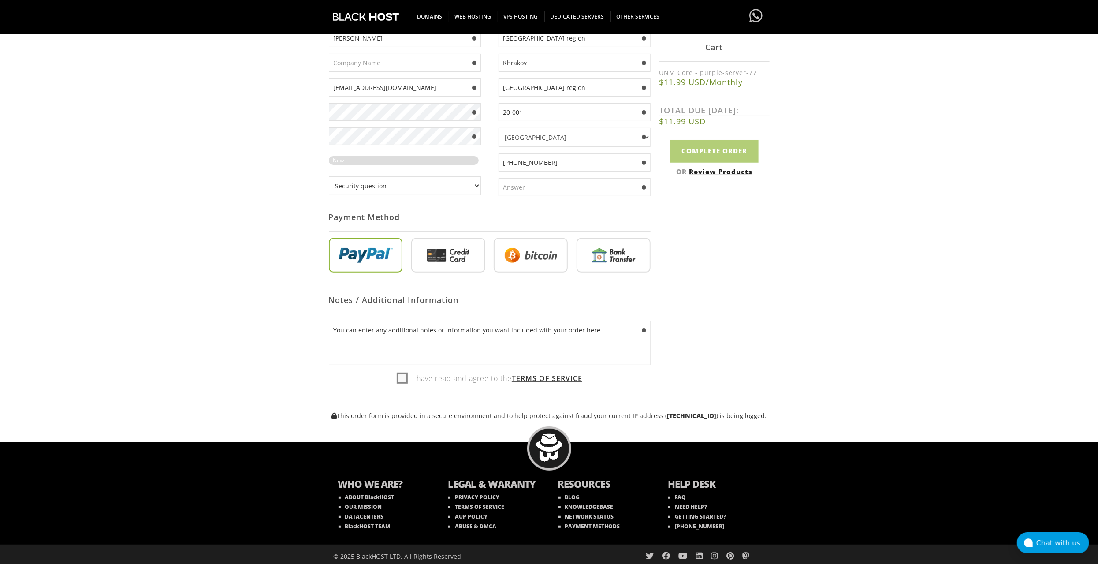
click at [398, 372] on label "I have read and agree to the Terms of Service" at bounding box center [490, 378] width 186 height 13
checkbox input "true"
click at [510, 249] on input "radio" at bounding box center [531, 257] width 74 height 34
drag, startPoint x: 444, startPoint y: 254, endPoint x: 502, endPoint y: 254, distance: 58.6
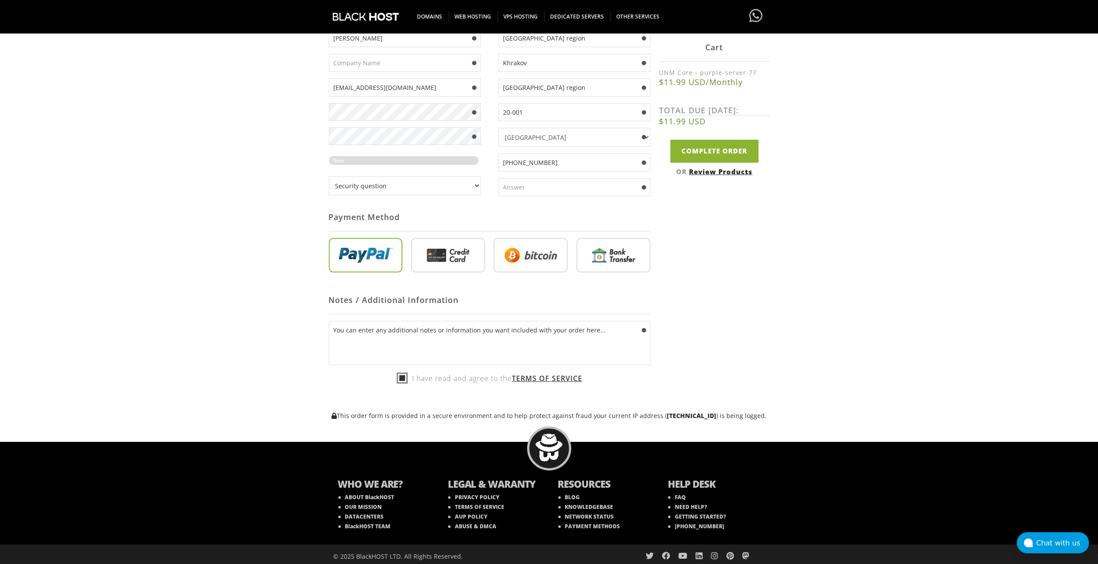
click at [444, 254] on input "radio" at bounding box center [448, 257] width 74 height 34
radio input "true"
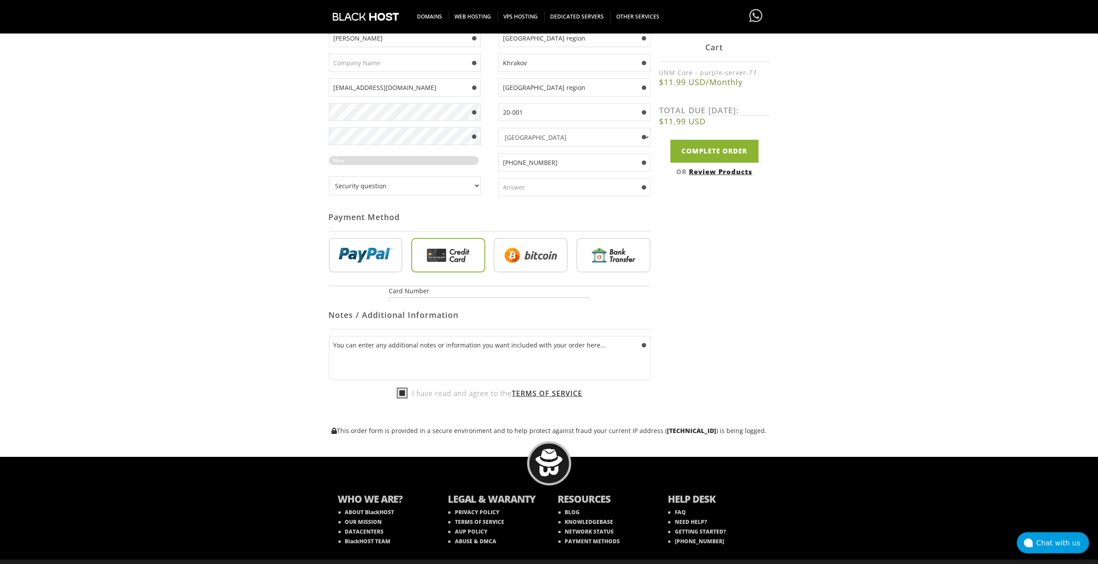
click at [547, 251] on input "radio" at bounding box center [531, 257] width 74 height 34
radio input "true"
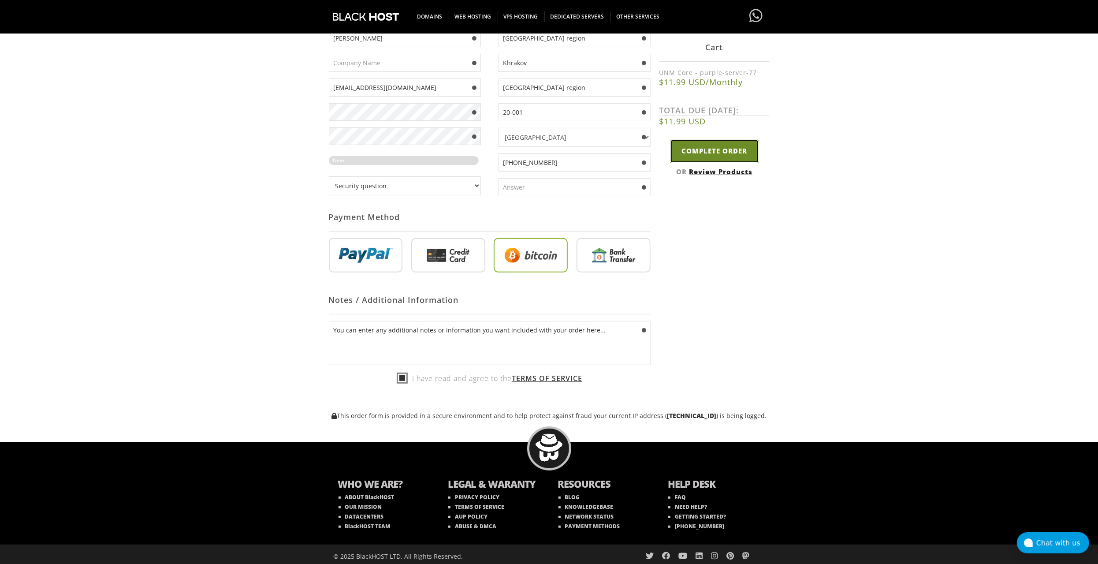
click at [729, 153] on input "Complete Order" at bounding box center [714, 151] width 88 height 22
type input "Please Wait..."
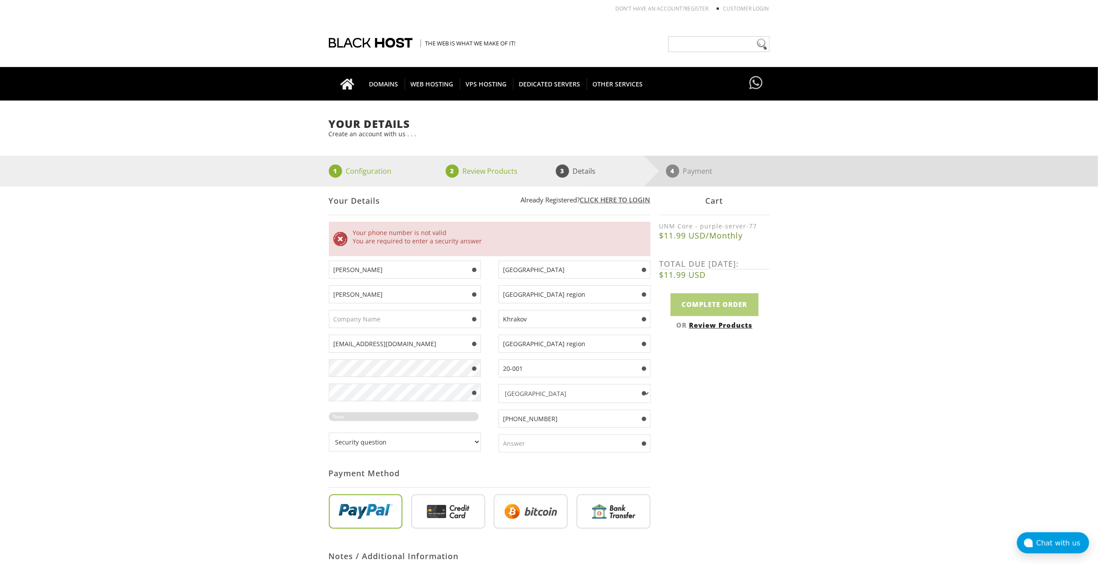
click at [562, 413] on input "[PHONE_NUMBER]" at bounding box center [575, 418] width 152 height 18
type input "[PHONE_NUMBER]"
click at [605, 391] on select "[GEOGRAPHIC_DATA] [GEOGRAPHIC_DATA] [GEOGRAPHIC_DATA] [GEOGRAPHIC_DATA] [US_STA…" at bounding box center [575, 393] width 152 height 19
click at [605, 391] on select "Afghanistan Aland Islands Albania Algeria American Samoa Andorra Angola Anguill…" at bounding box center [575, 393] width 152 height 19
click at [795, 325] on div "Your Details Create an account with us . . . 1 Configuration 2 Review Products …" at bounding box center [549, 397] width 1098 height 558
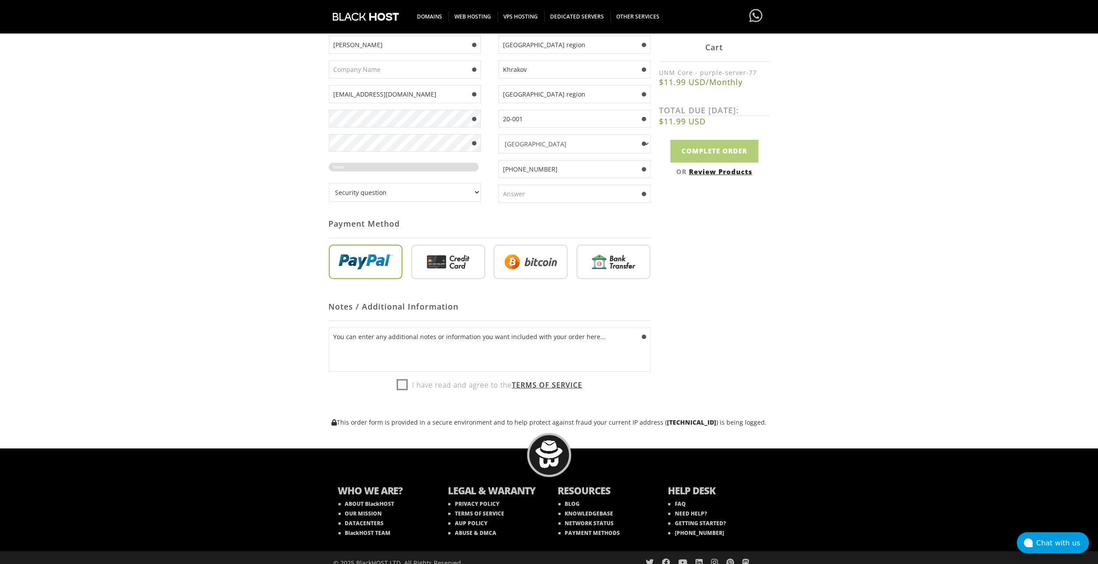
scroll to position [255, 0]
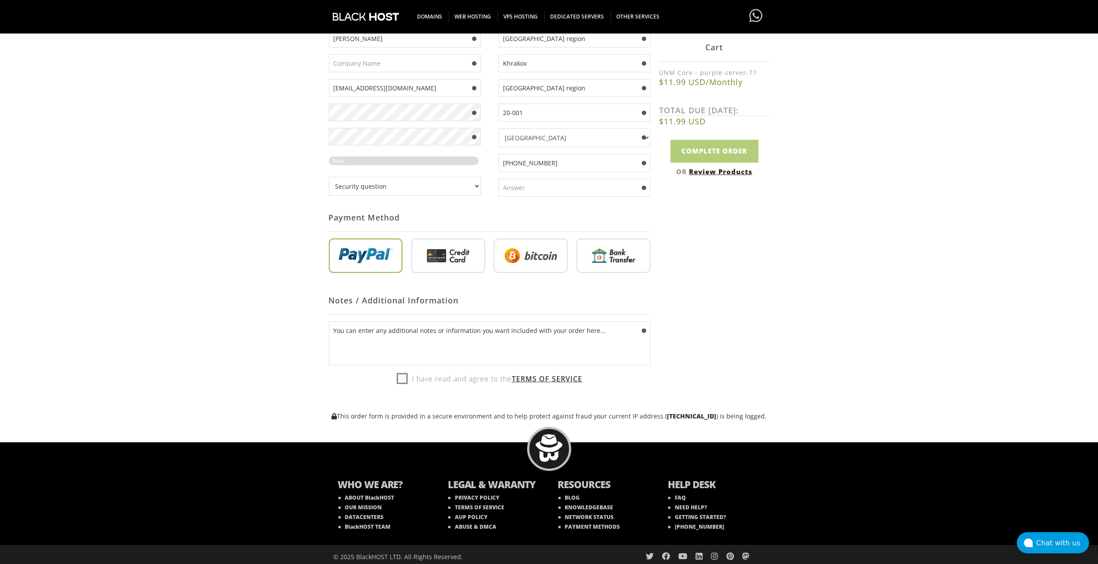
click at [402, 372] on label "I have read and agree to the Terms of Service" at bounding box center [490, 378] width 186 height 13
checkbox input "true"
click at [537, 251] on input "radio" at bounding box center [531, 257] width 74 height 34
click at [458, 251] on input "radio" at bounding box center [448, 257] width 74 height 34
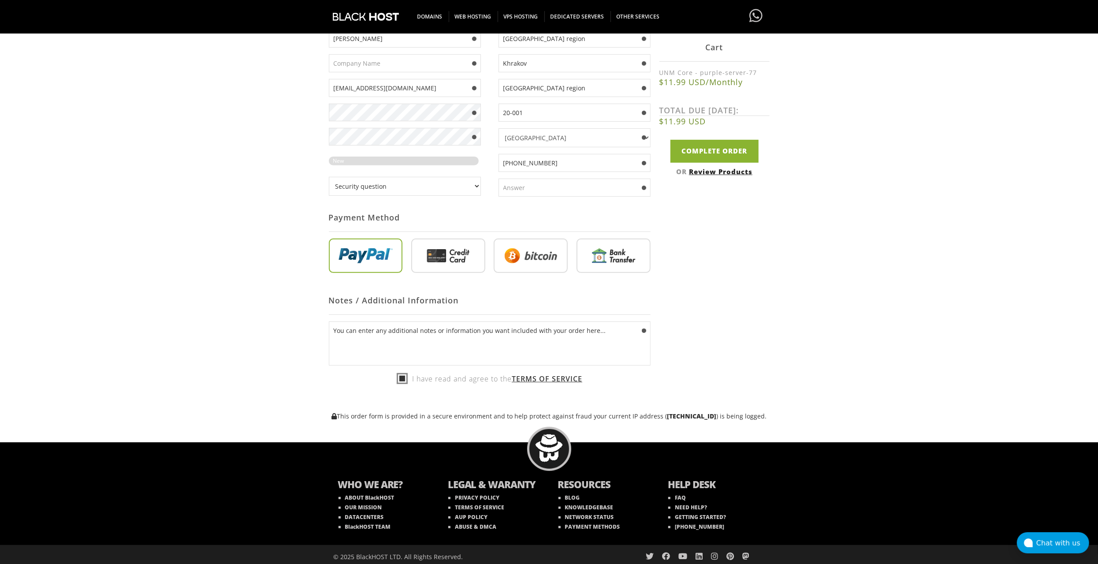
radio input "true"
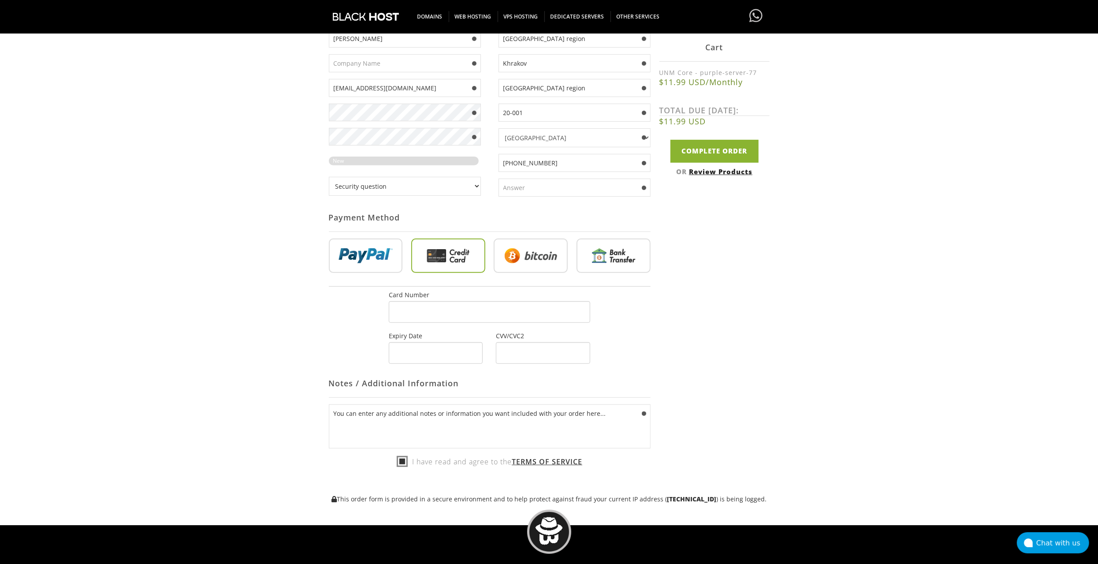
click at [526, 252] on input "radio" at bounding box center [531, 257] width 74 height 34
radio input "true"
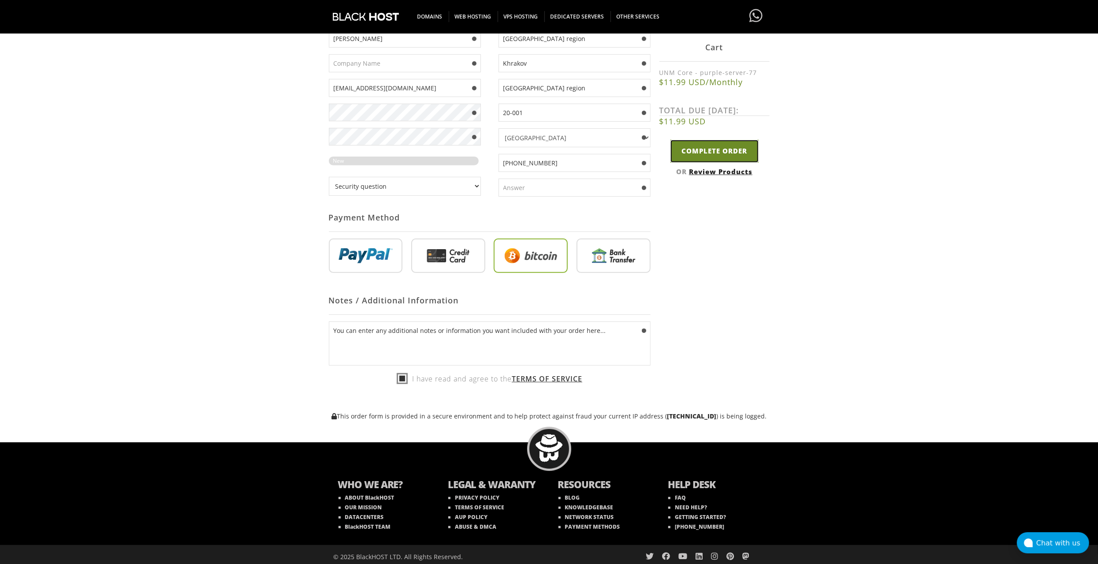
click at [729, 155] on input "Complete Order" at bounding box center [714, 151] width 88 height 22
type input "Please Wait..."
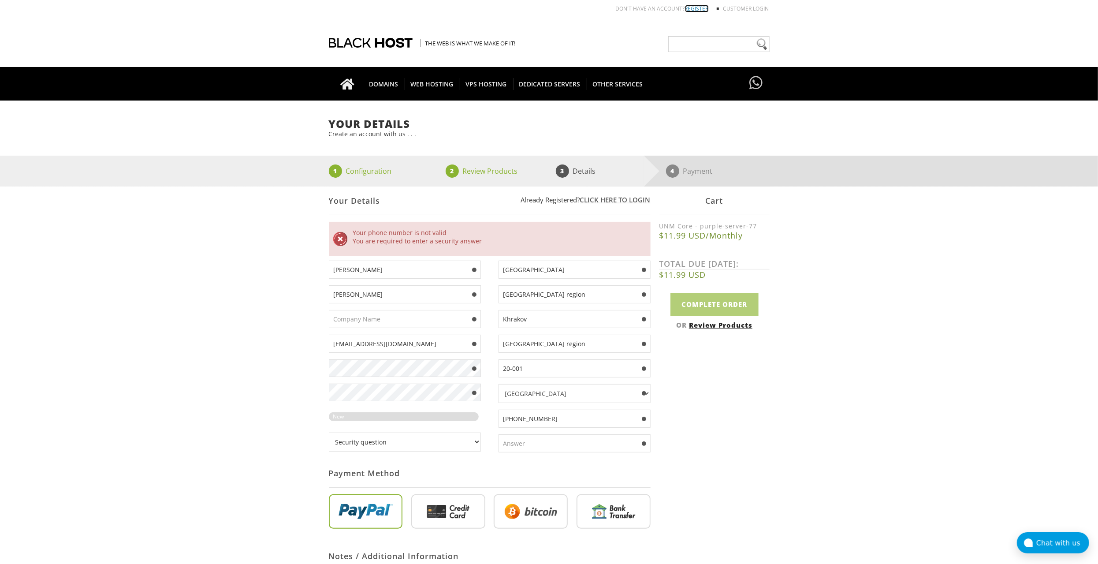
click at [699, 9] on link "REGISTER" at bounding box center [697, 8] width 24 height 7
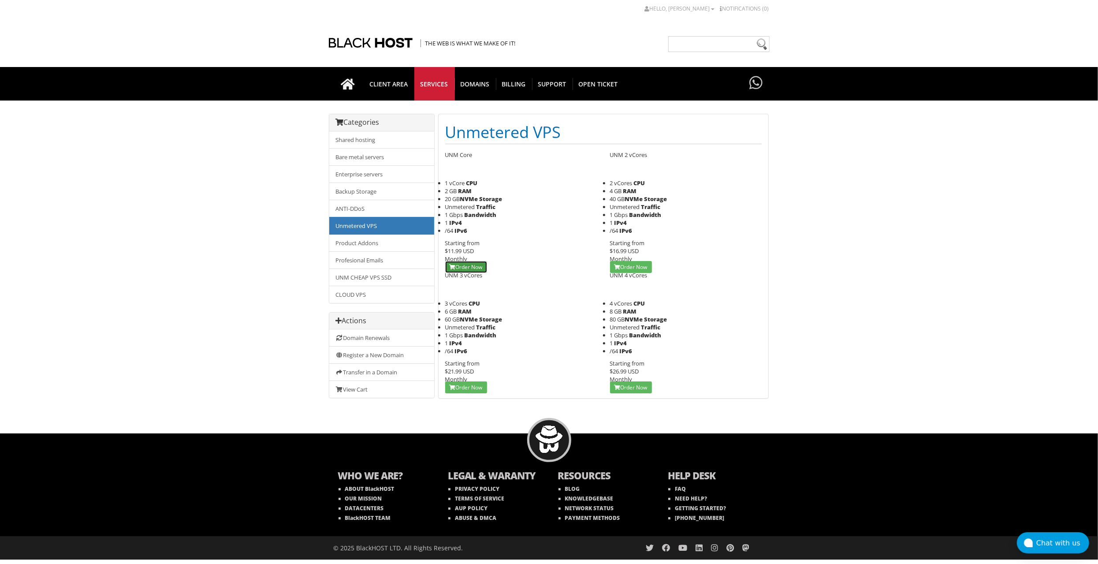
click at [467, 269] on link "Order Now" at bounding box center [466, 267] width 42 height 12
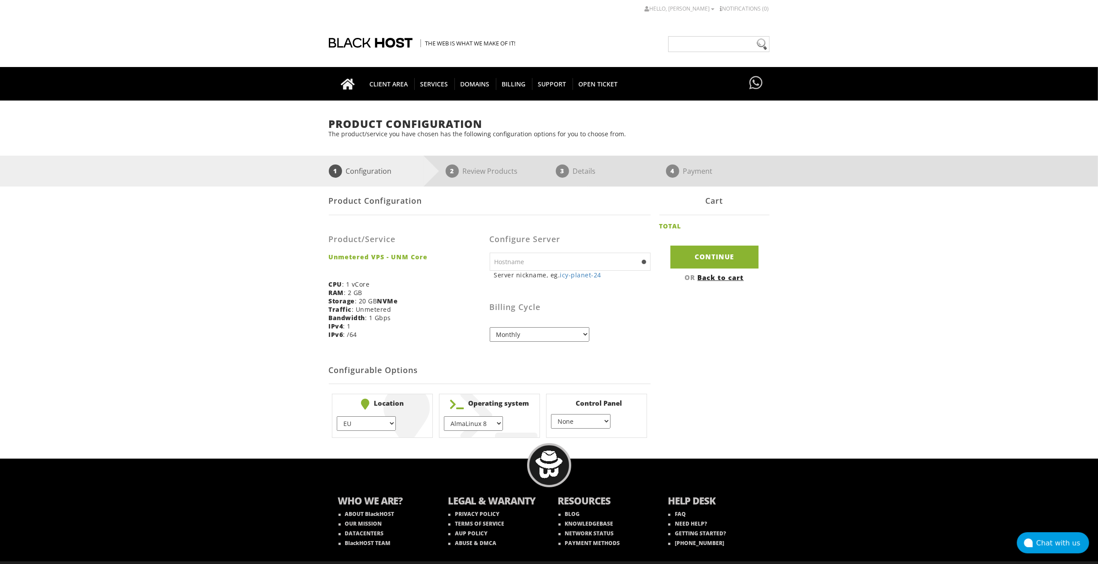
click at [515, 262] on input "text" at bounding box center [570, 262] width 161 height 18
click at [679, 312] on div "Product Configuration Product/Service Unmetered VPS - UNM Core CPU : 1 vCore RA…" at bounding box center [549, 313] width 441 height 254
click at [540, 335] on select "Monthly Quarterly (Save: ~5%) Semi-Annually (Save: ~10%) Annually (Save: ~15%) …" at bounding box center [540, 334] width 100 height 15
click at [539, 335] on select "Monthly Quarterly (Save: ~5%) Semi-Annually (Save: ~10%) Annually (Save: ~15%) …" at bounding box center [540, 334] width 100 height 15
click at [368, 417] on select "EU } USA } London } Amsterdam } Vienna } Chicago }" at bounding box center [366, 423] width 59 height 15
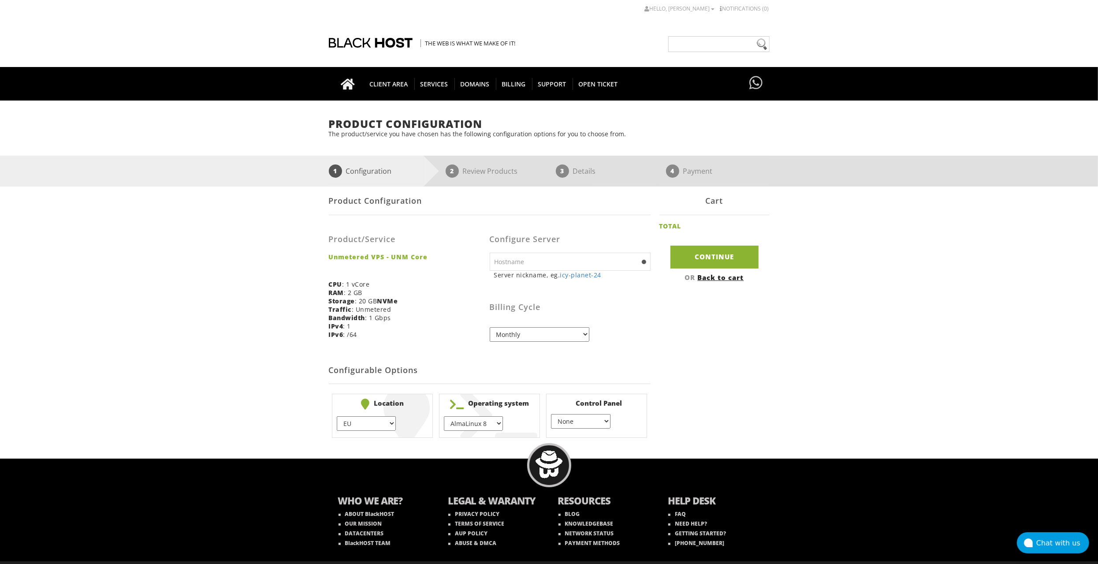
select select "1178"
click at [337, 416] on select "EU } USA } London } Amsterdam } Vienna } Chicago }" at bounding box center [366, 423] width 59 height 15
click at [480, 421] on select "AlmaLinux 8 } AlmaLinux 9 } AlmaLinux 10 } Rocky Linux 8 } Rocky Linux 9 } Cent…" at bounding box center [473, 423] width 59 height 15
select select "1208"
click at [444, 416] on select "AlmaLinux 8 } AlmaLinux 9 } AlmaLinux 10 } Rocky Linux 8 } Rocky Linux 9 } Cent…" at bounding box center [473, 423] width 59 height 15
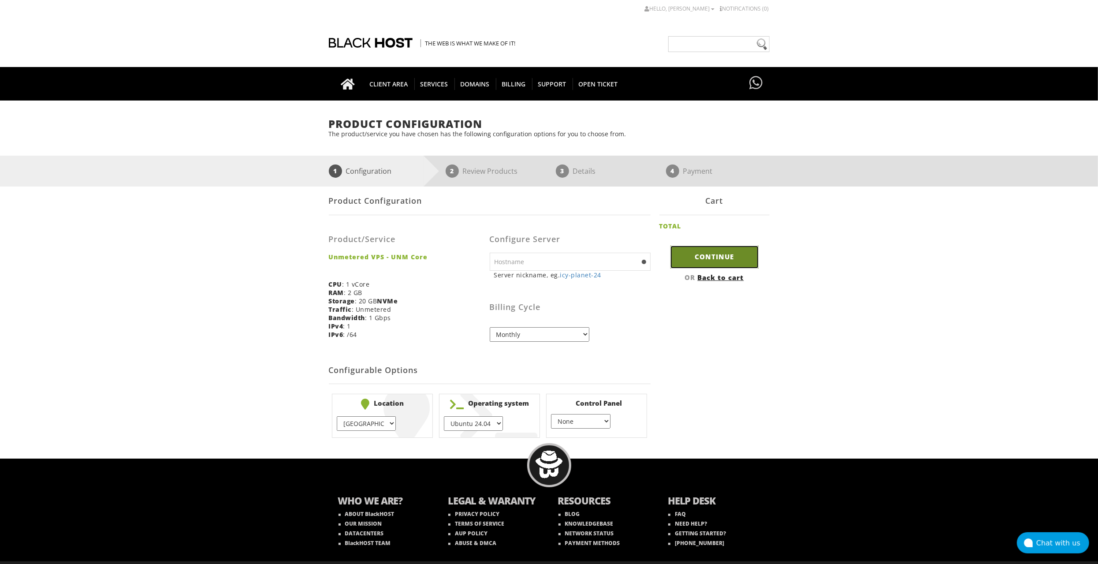
click at [726, 259] on input "Continue" at bounding box center [714, 257] width 88 height 22
type input "icy-planet-24"
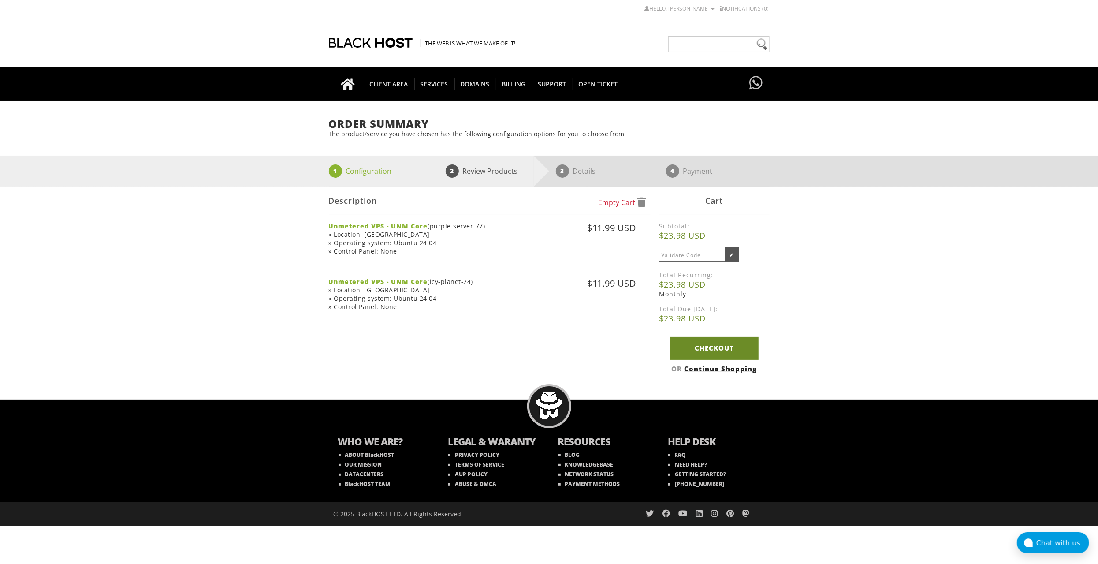
click at [717, 350] on link "Checkout" at bounding box center [714, 348] width 88 height 22
click at [636, 199] on link "Empty Cart" at bounding box center [623, 202] width 48 height 10
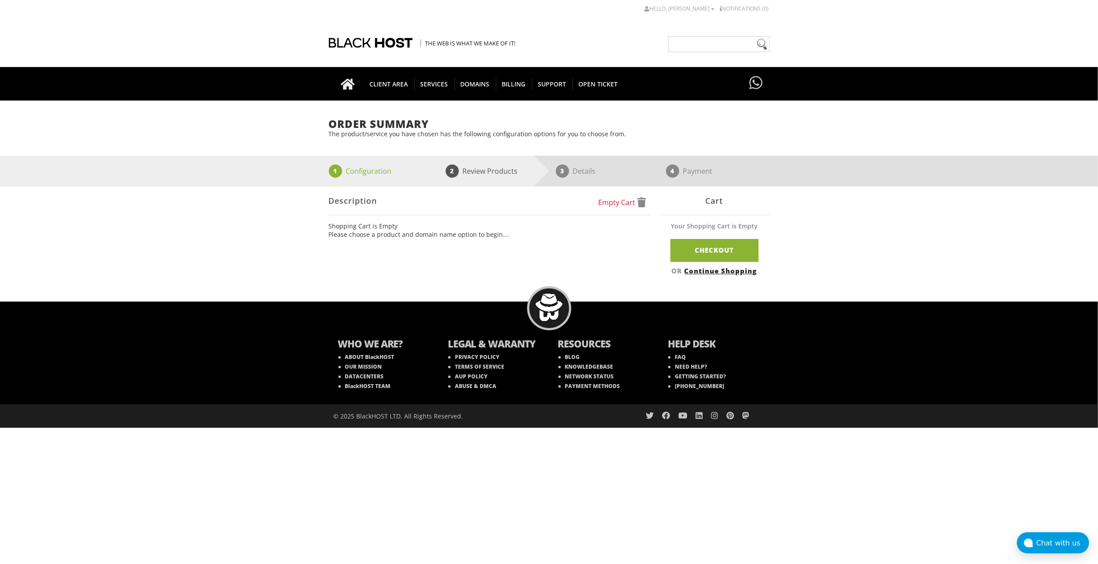
click at [361, 178] on li "1 Configuration" at bounding box center [384, 171] width 110 height 31
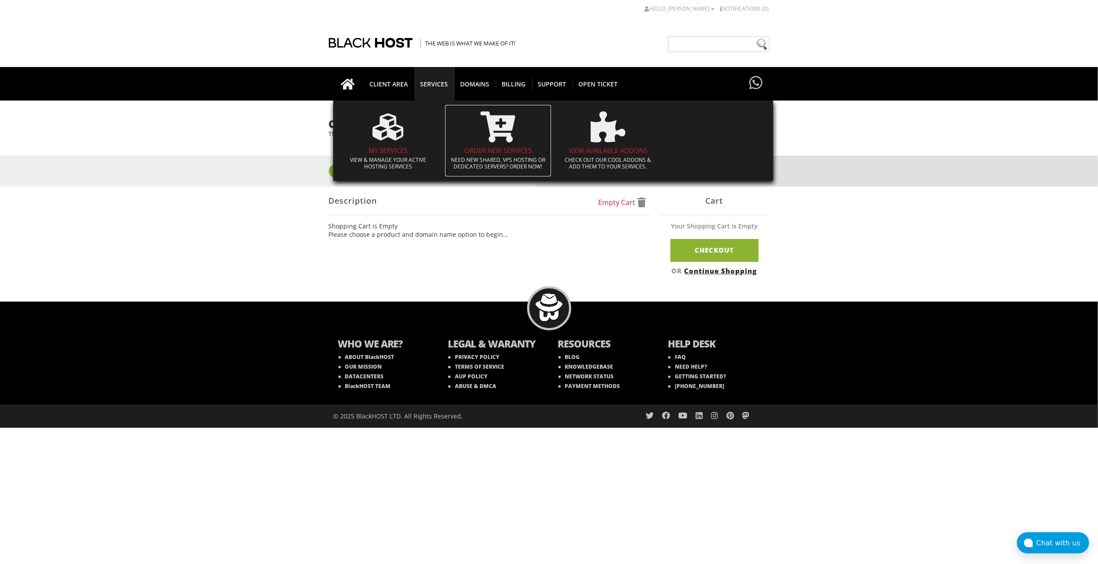
click at [495, 150] on h4 "Order New Services" at bounding box center [498, 150] width 97 height 7
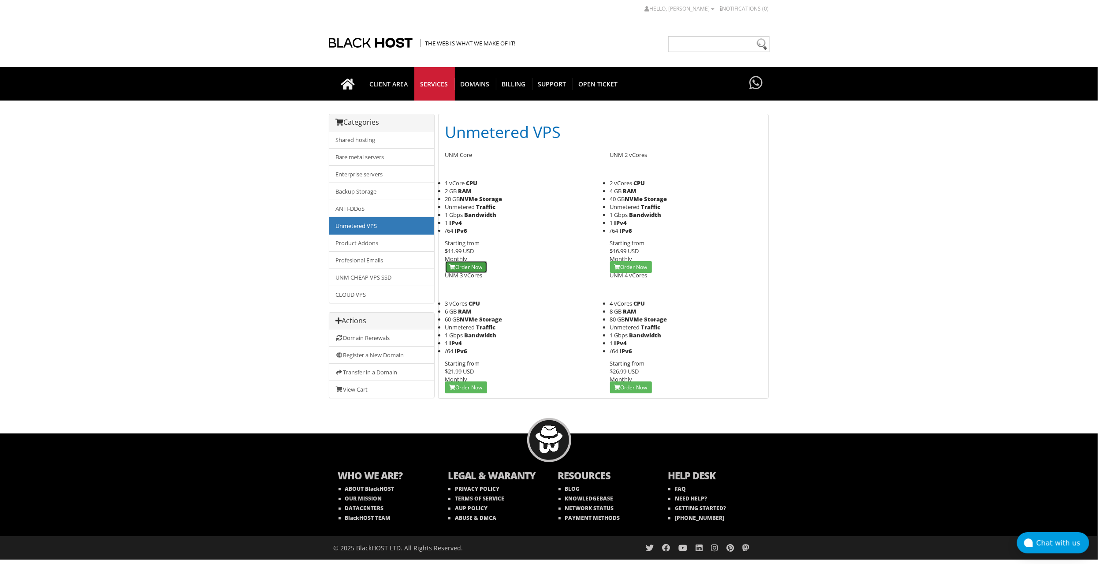
click at [479, 268] on link "Order Now" at bounding box center [466, 267] width 42 height 12
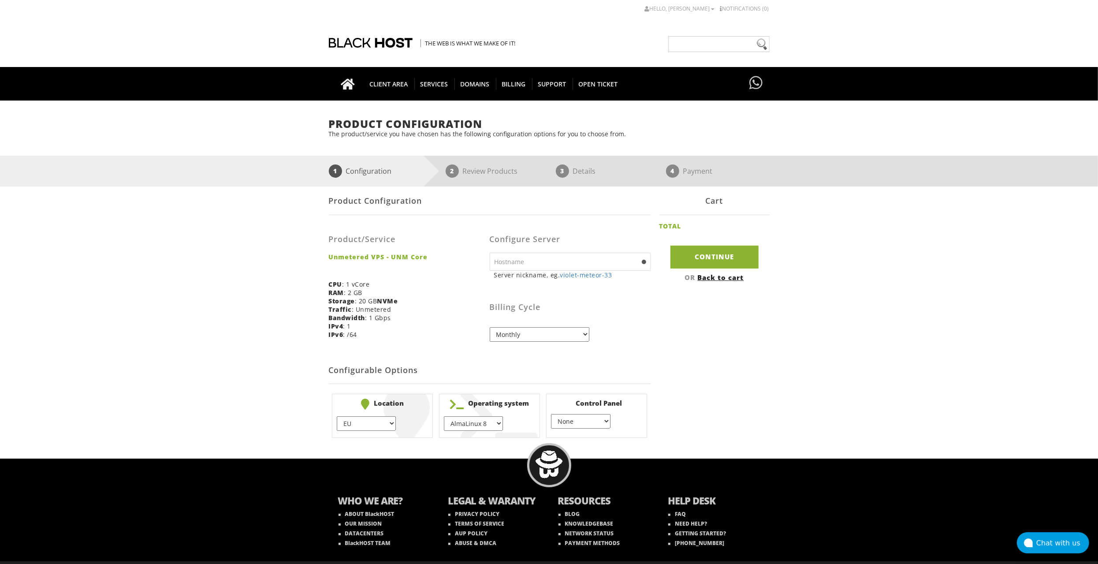
click at [478, 416] on select "AlmaLinux 8 } AlmaLinux 9 } AlmaLinux 10 } Rocky Linux 8 } Rocky Linux 9 } Cent…" at bounding box center [473, 423] width 59 height 15
select select "1208"
click at [444, 416] on select "AlmaLinux 8 } AlmaLinux 9 } AlmaLinux 10 } Rocky Linux 8 } Rocky Linux 9 } Cent…" at bounding box center [473, 423] width 59 height 15
click at [388, 420] on select "EU } USA } London } Amsterdam } Vienna } Chicago }" at bounding box center [366, 423] width 59 height 15
select select "1178"
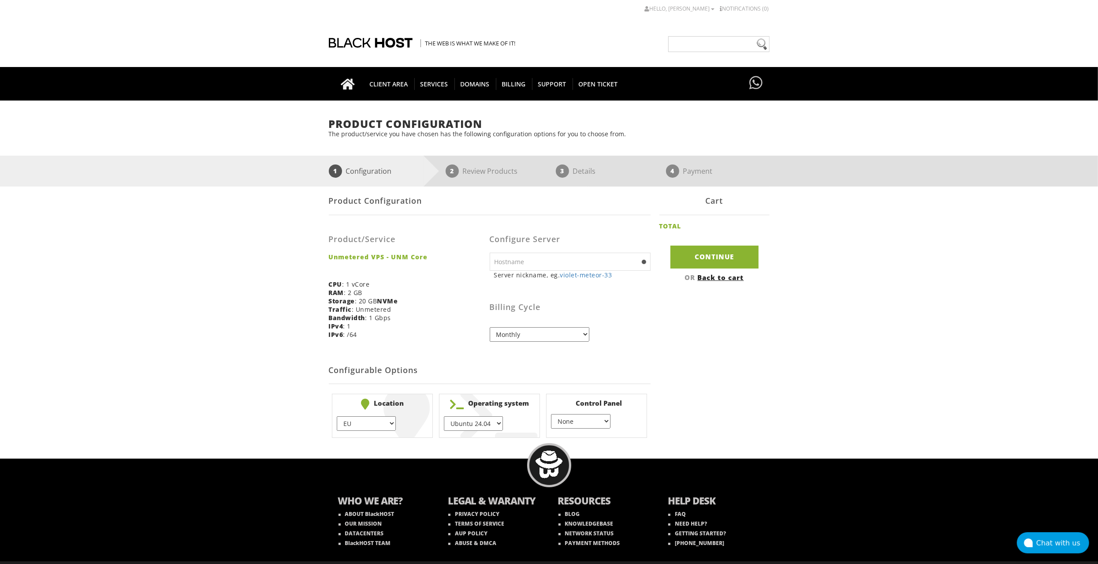
click at [337, 416] on select "EU } USA } London } Amsterdam } Vienna } Chicago }" at bounding box center [366, 423] width 59 height 15
click at [729, 253] on input "Continue" at bounding box center [714, 257] width 88 height 22
type input "violet-meteor-33"
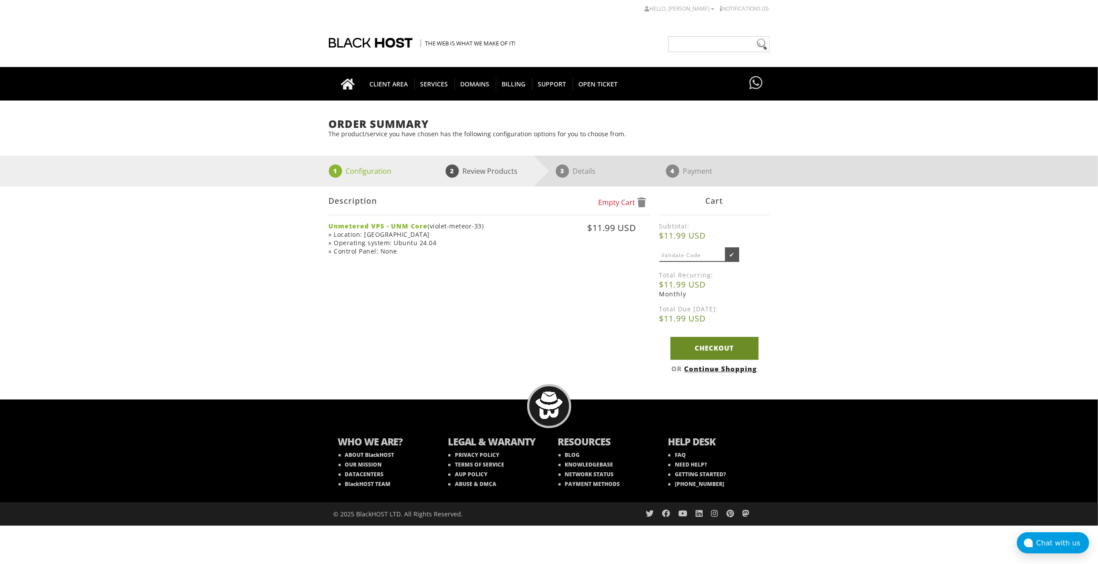
click at [711, 350] on link "Checkout" at bounding box center [714, 348] width 88 height 22
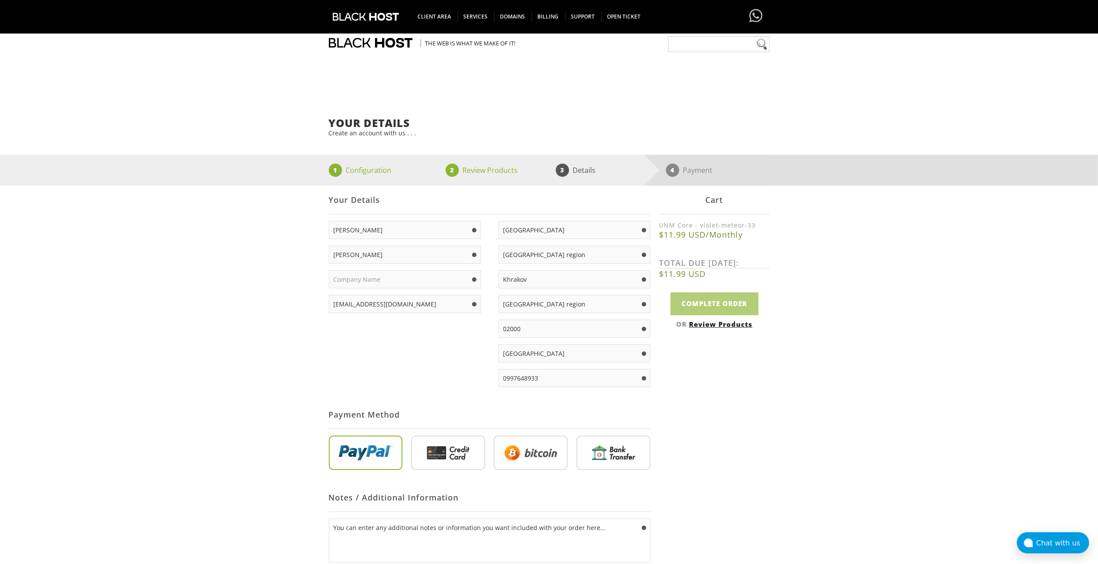
scroll to position [103, 0]
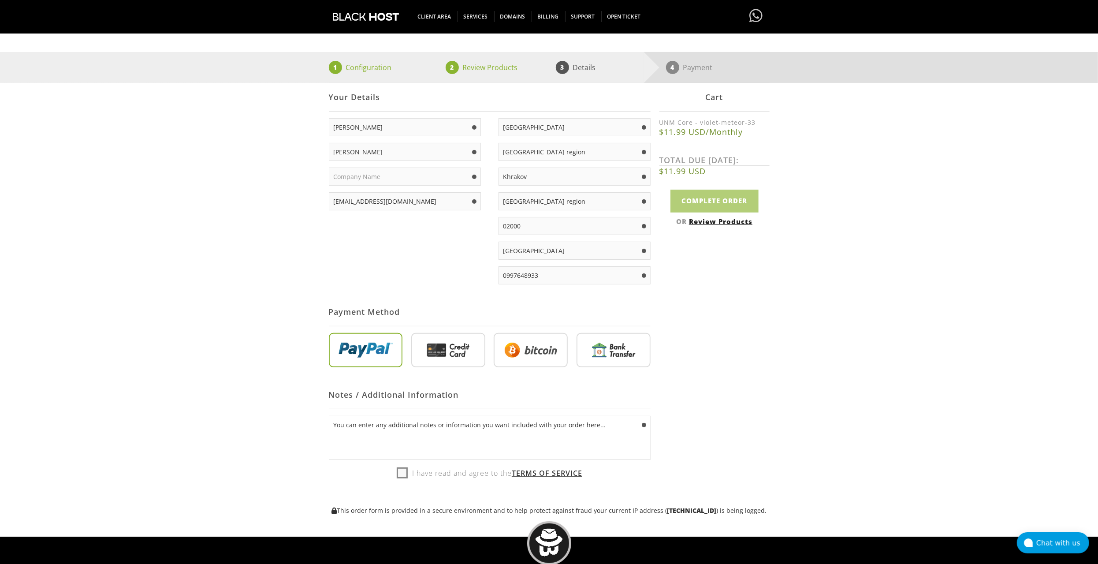
type input "kadaikann@gmail.com"
click at [462, 348] on input "radio" at bounding box center [448, 352] width 74 height 34
radio input "true"
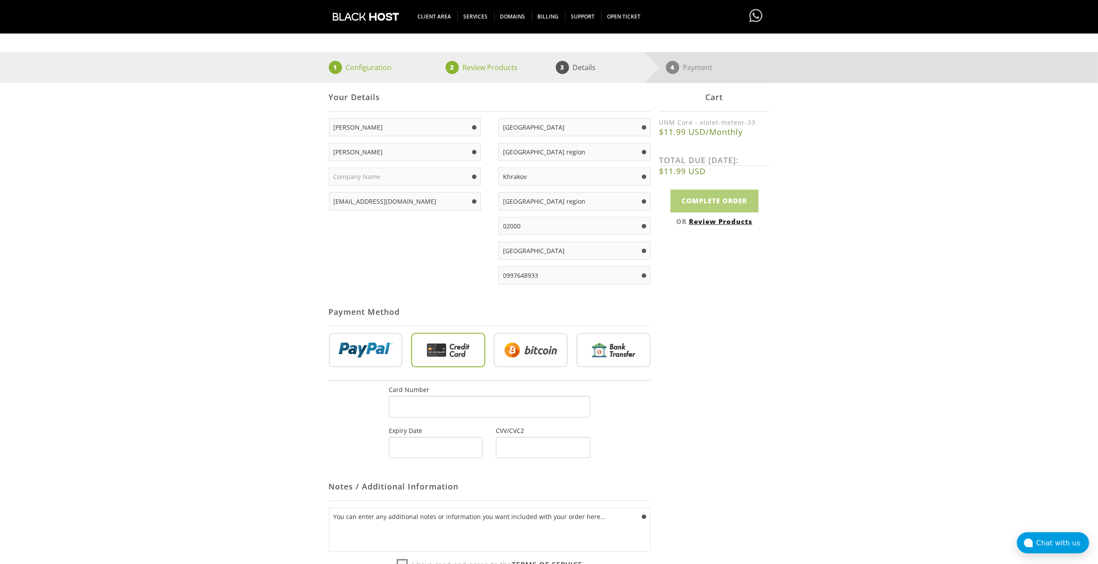
click at [521, 349] on input "radio" at bounding box center [531, 352] width 74 height 34
radio input "true"
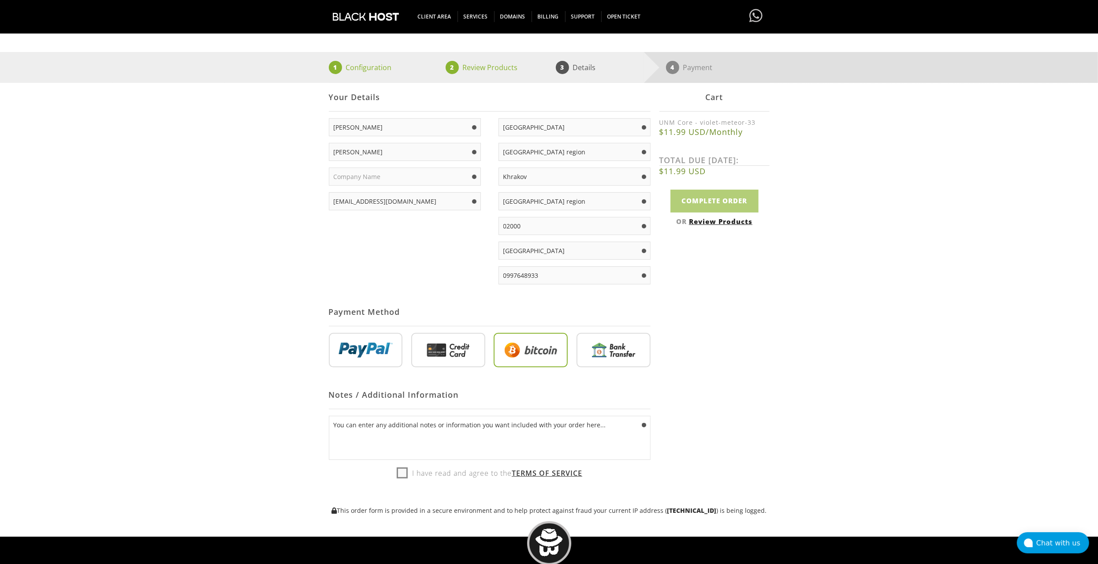
click at [401, 466] on label "I have read and agree to the Terms of Service" at bounding box center [490, 472] width 186 height 13
checkbox input "true"
click at [729, 193] on input "Complete Order" at bounding box center [714, 201] width 88 height 22
type input "Please Wait..."
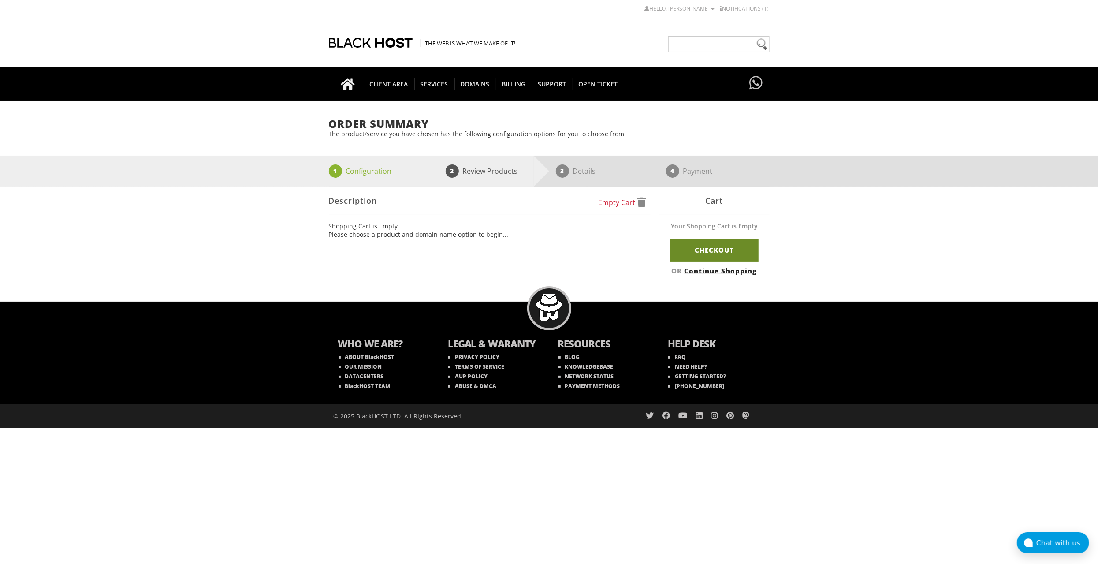
click at [703, 257] on link "Checkout" at bounding box center [714, 250] width 88 height 22
click at [726, 249] on link "Checkout" at bounding box center [714, 250] width 88 height 22
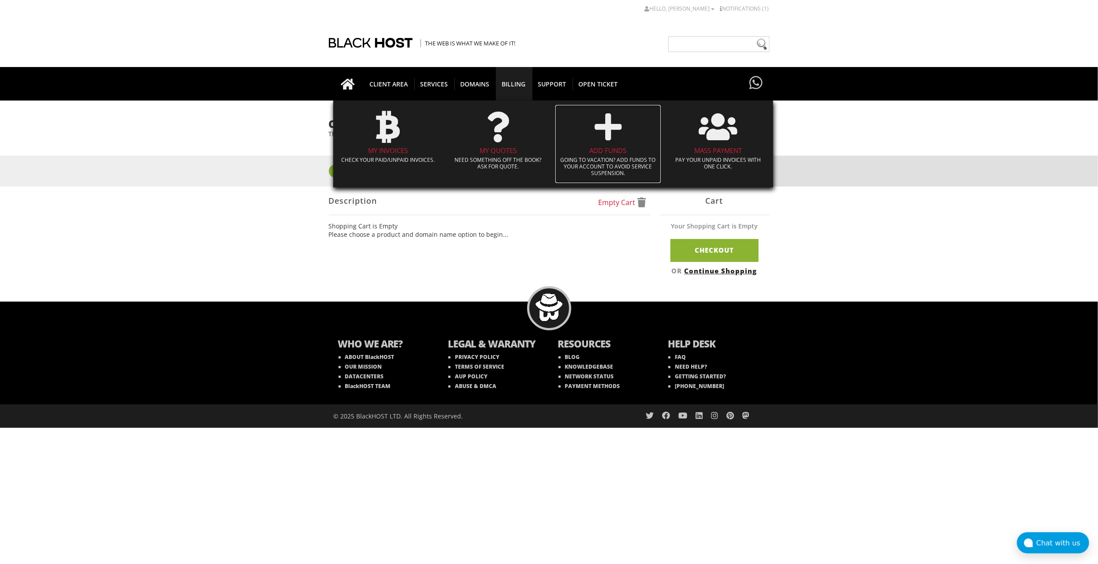
click at [607, 154] on h4 "Add Funds" at bounding box center [608, 150] width 97 height 7
